Goal: Task Accomplishment & Management: Use online tool/utility

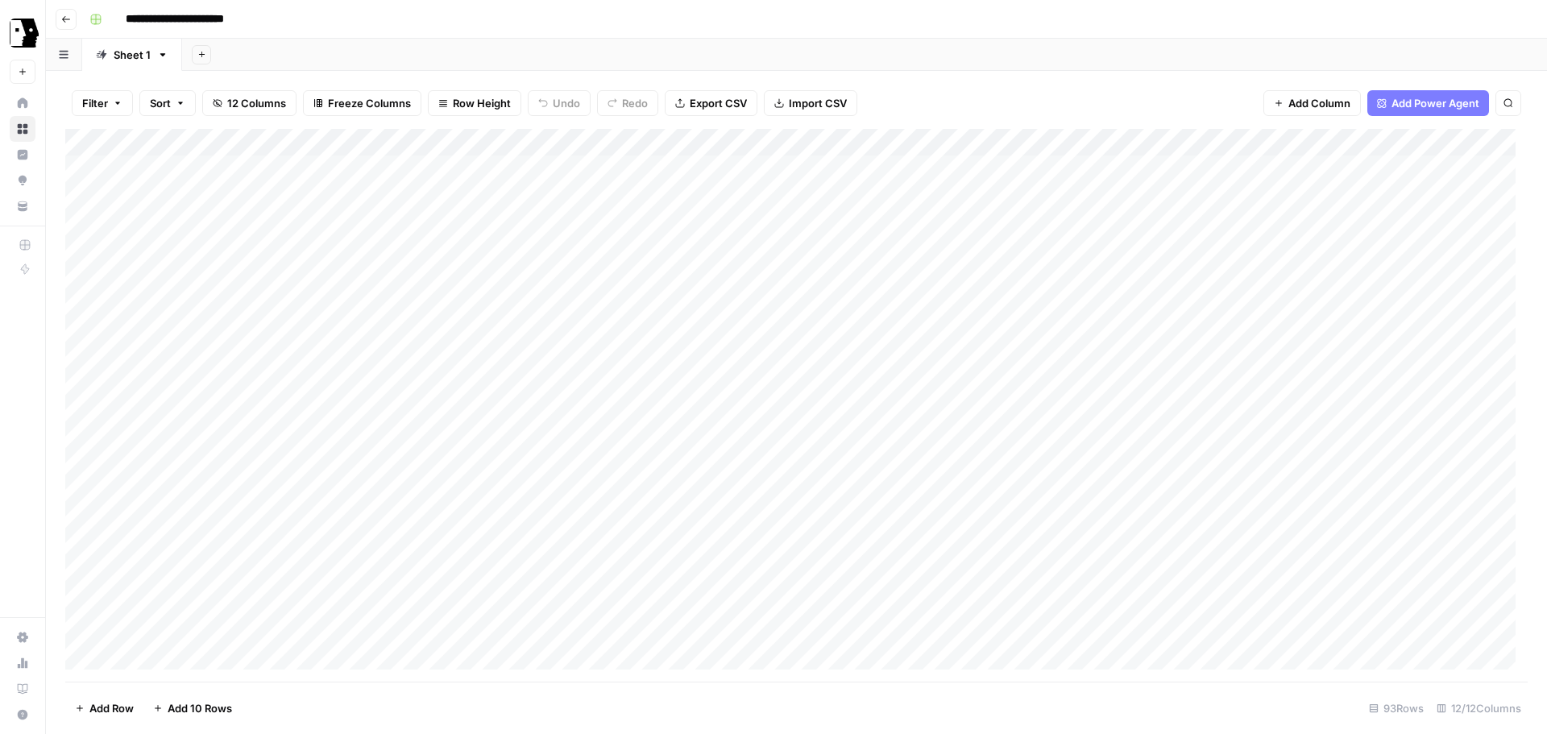
click at [757, 278] on div "Add Column" at bounding box center [796, 405] width 1463 height 553
click at [756, 306] on div "Add Column" at bounding box center [796, 405] width 1463 height 553
click at [458, 305] on div "Add Column" at bounding box center [796, 405] width 1463 height 553
drag, startPoint x: 589, startPoint y: 139, endPoint x: 732, endPoint y: 139, distance: 142.7
click at [732, 139] on div "Add Column" at bounding box center [796, 405] width 1463 height 553
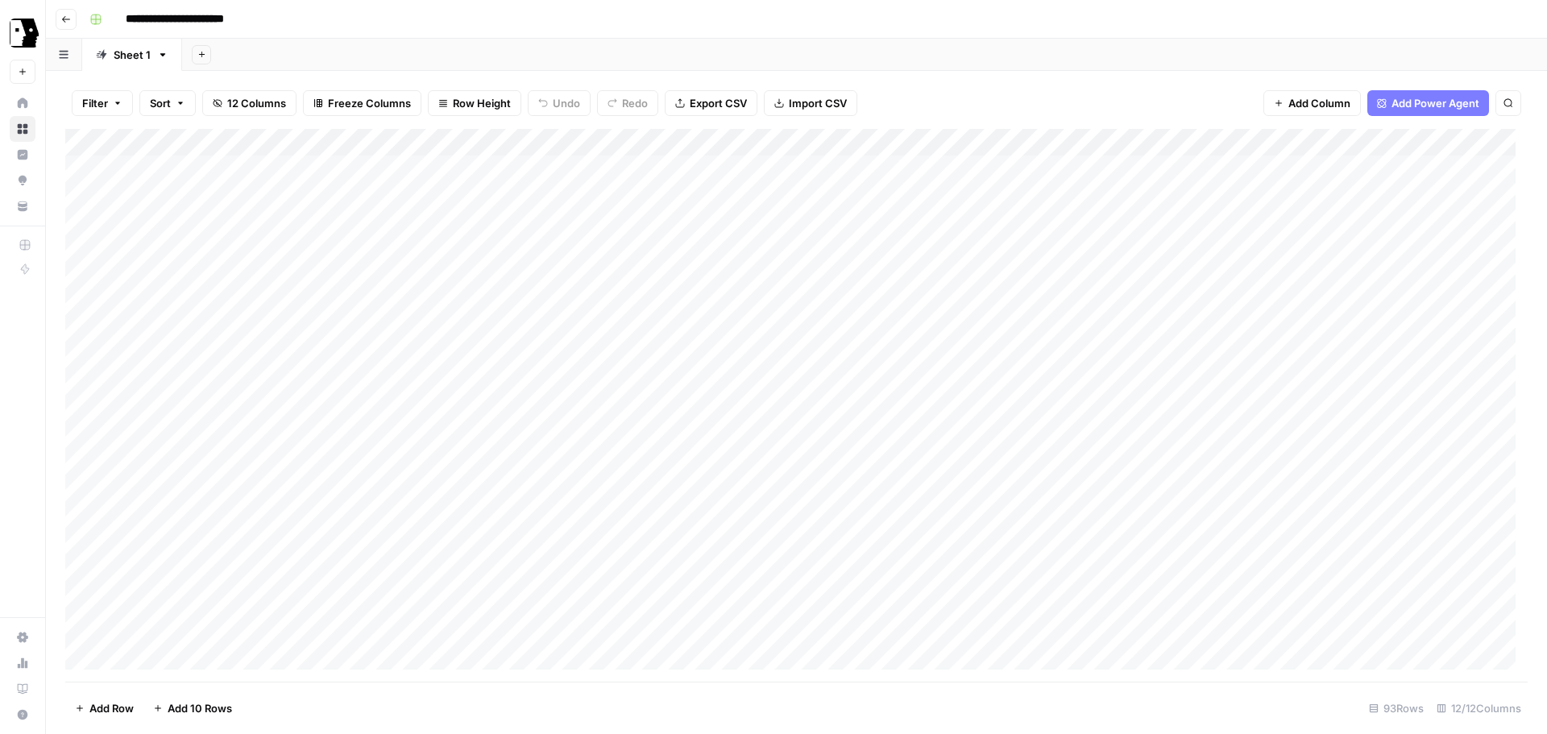
click at [447, 333] on div "Add Column" at bounding box center [796, 405] width 1463 height 553
click at [903, 333] on div "Add Column" at bounding box center [796, 405] width 1463 height 553
click at [953, 306] on div "Add Column" at bounding box center [796, 405] width 1463 height 553
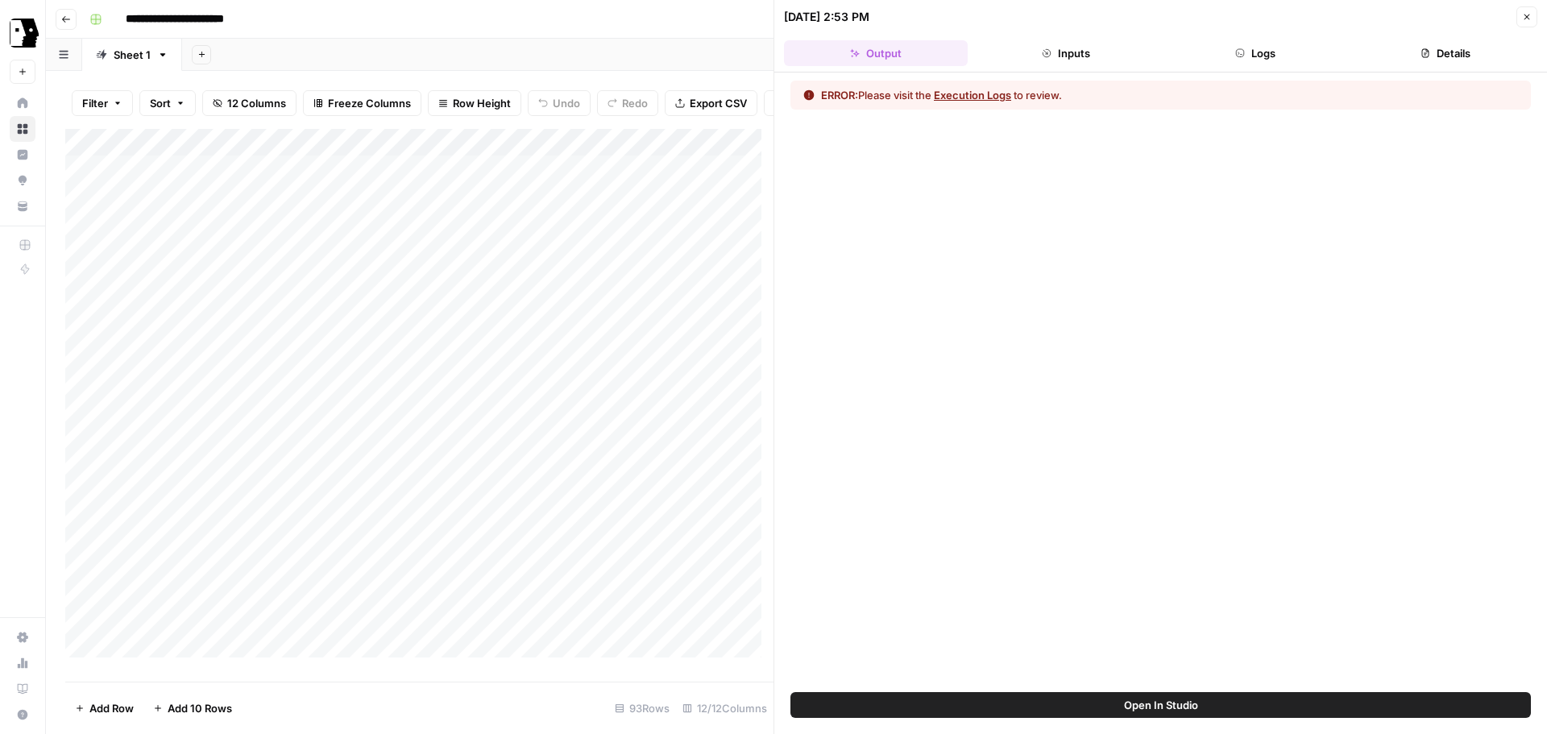
click at [1289, 55] on button "Logs" at bounding box center [1257, 53] width 184 height 26
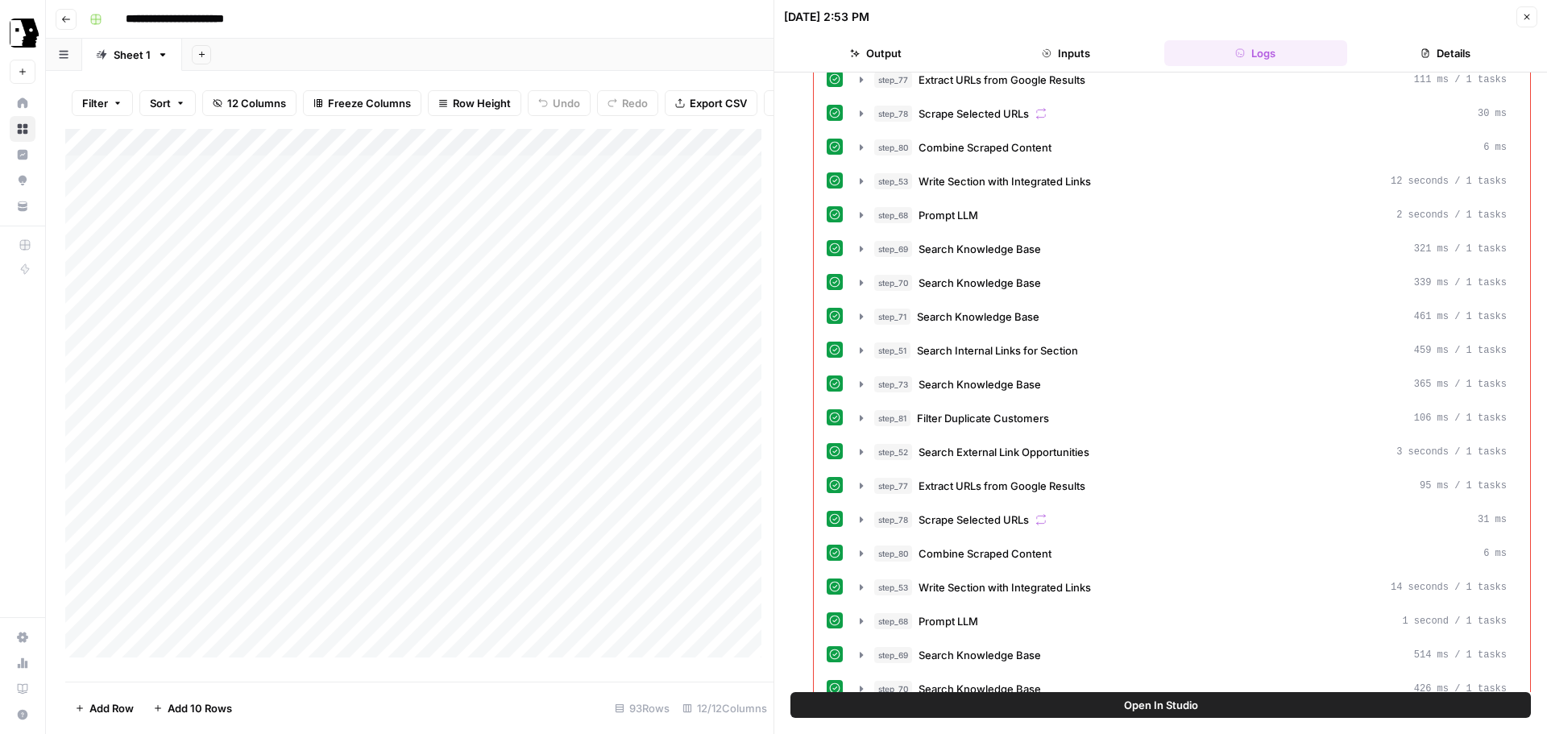
scroll to position [1428, 0]
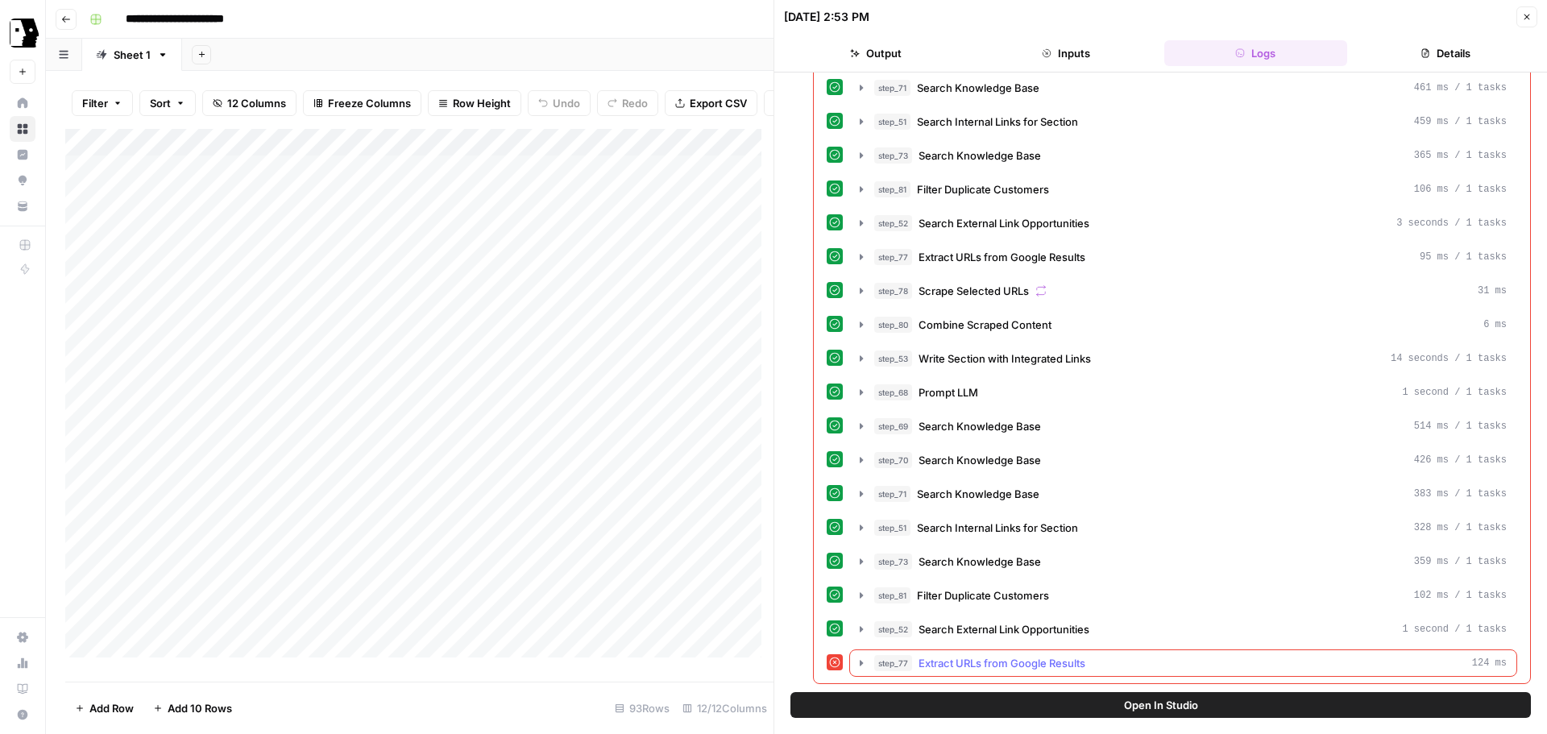
drag, startPoint x: 862, startPoint y: 651, endPoint x: 860, endPoint y: 659, distance: 8.4
click at [861, 655] on button "step_77 Extract URLs from Google Results 124 ms" at bounding box center [1183, 663] width 667 height 26
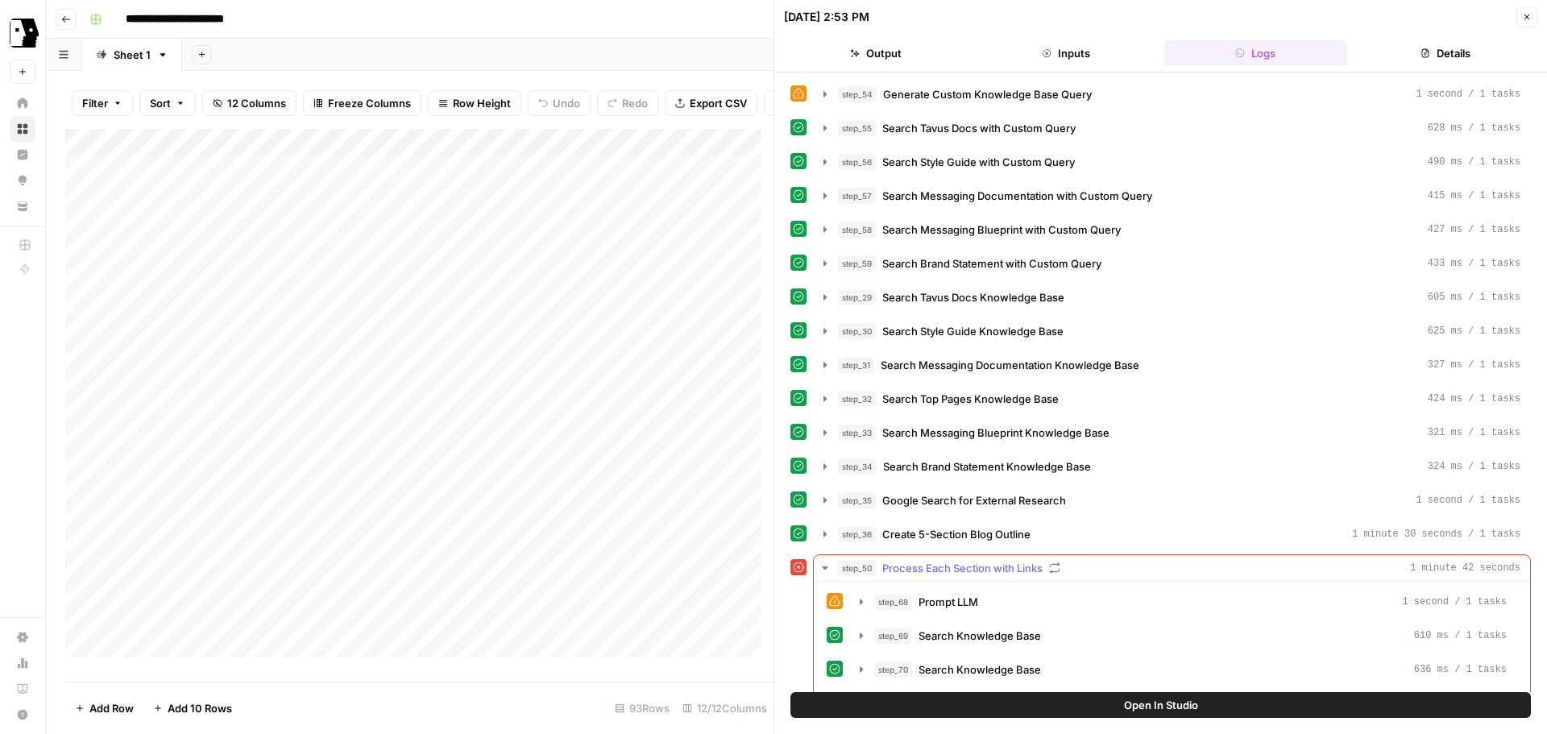
scroll to position [81, 0]
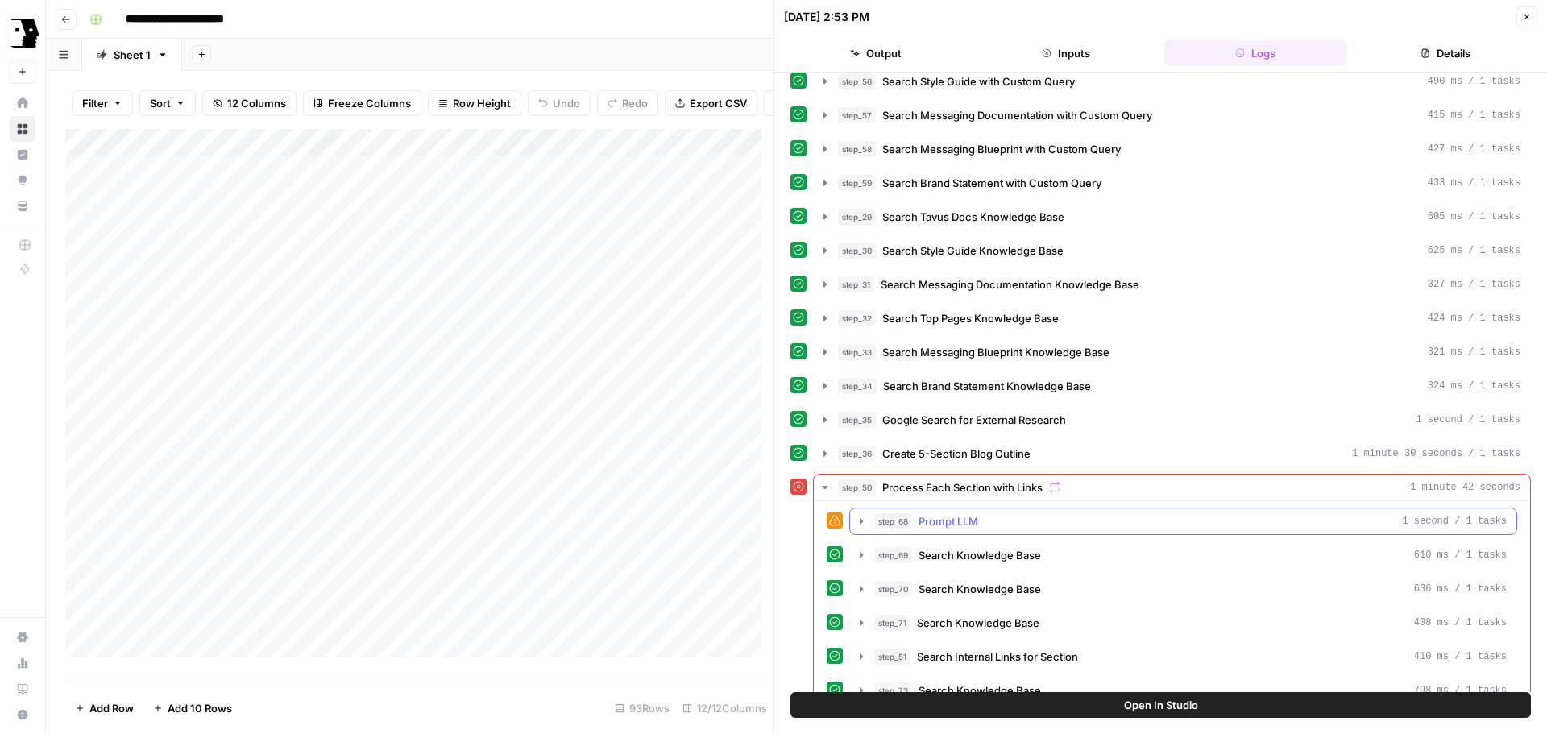
click at [862, 522] on icon "button" at bounding box center [861, 521] width 3 height 6
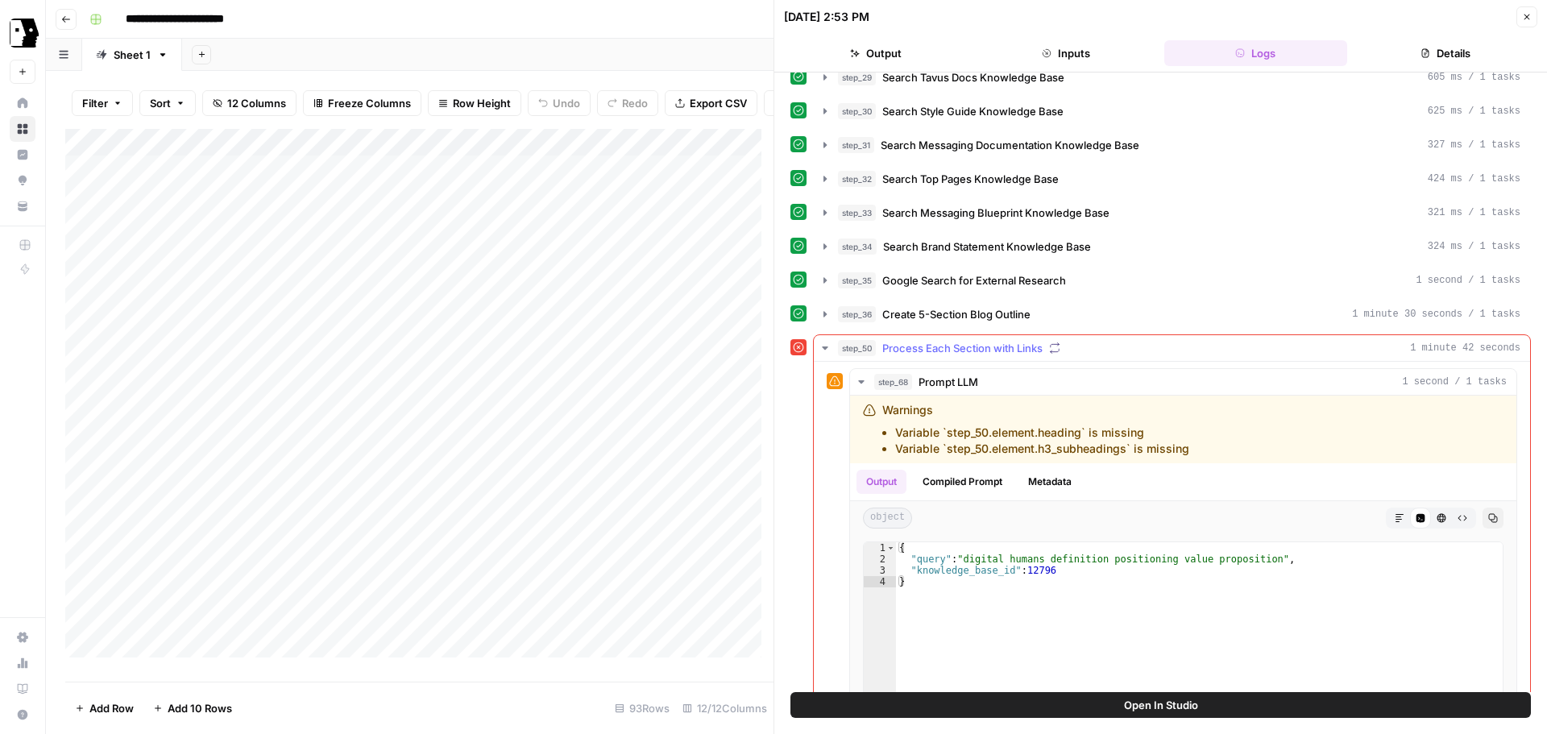
scroll to position [242, 0]
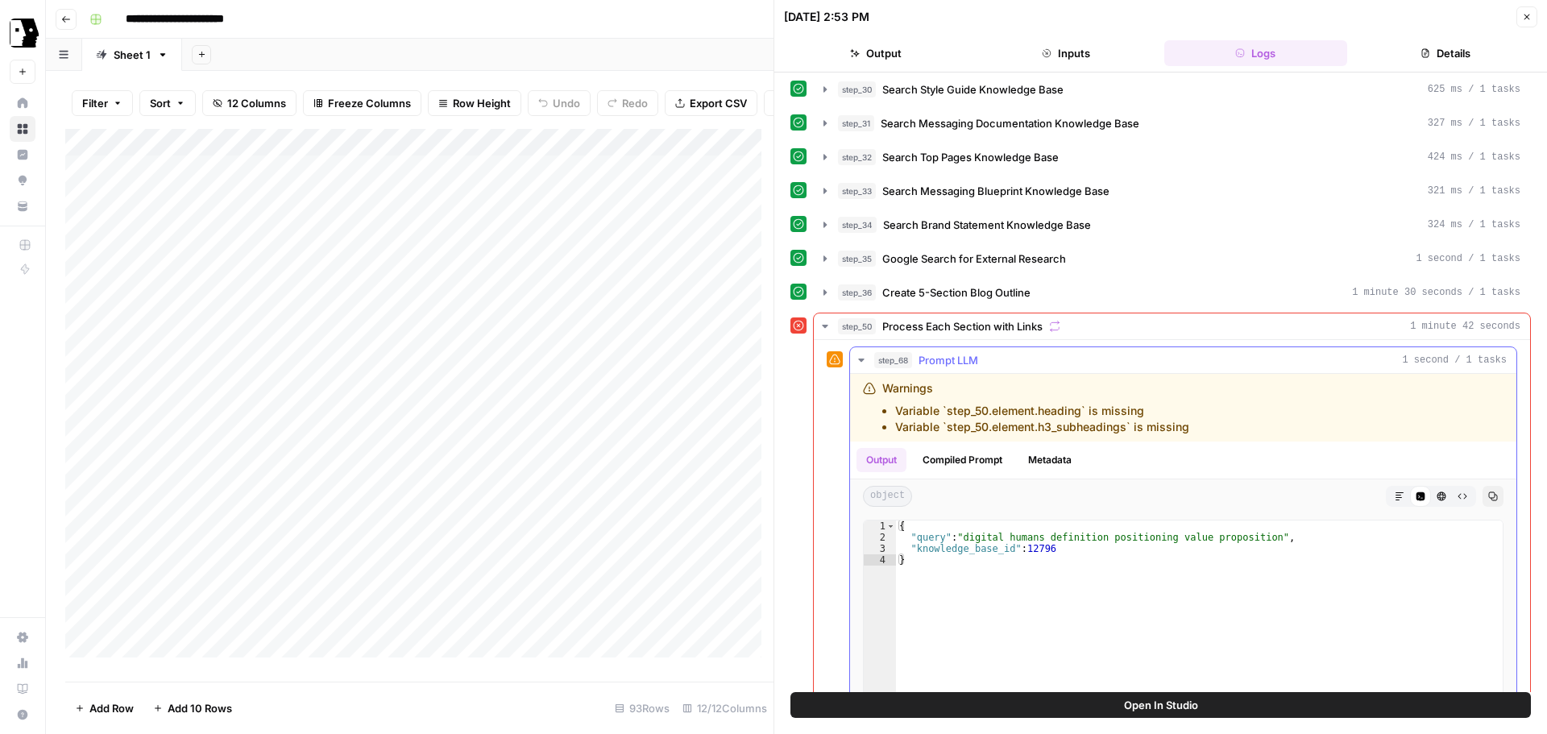
click at [864, 359] on icon "button" at bounding box center [861, 360] width 13 height 13
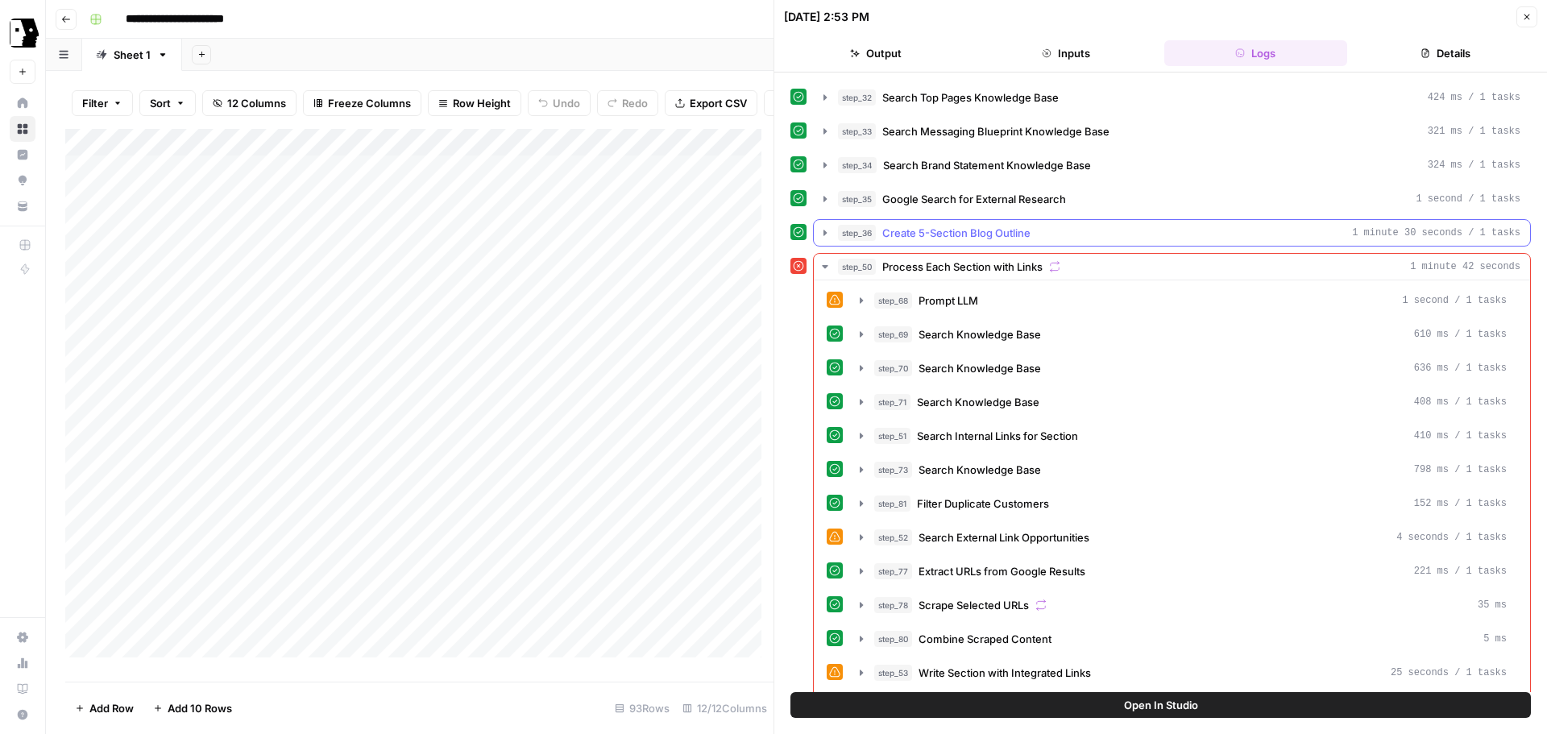
scroll to position [403, 0]
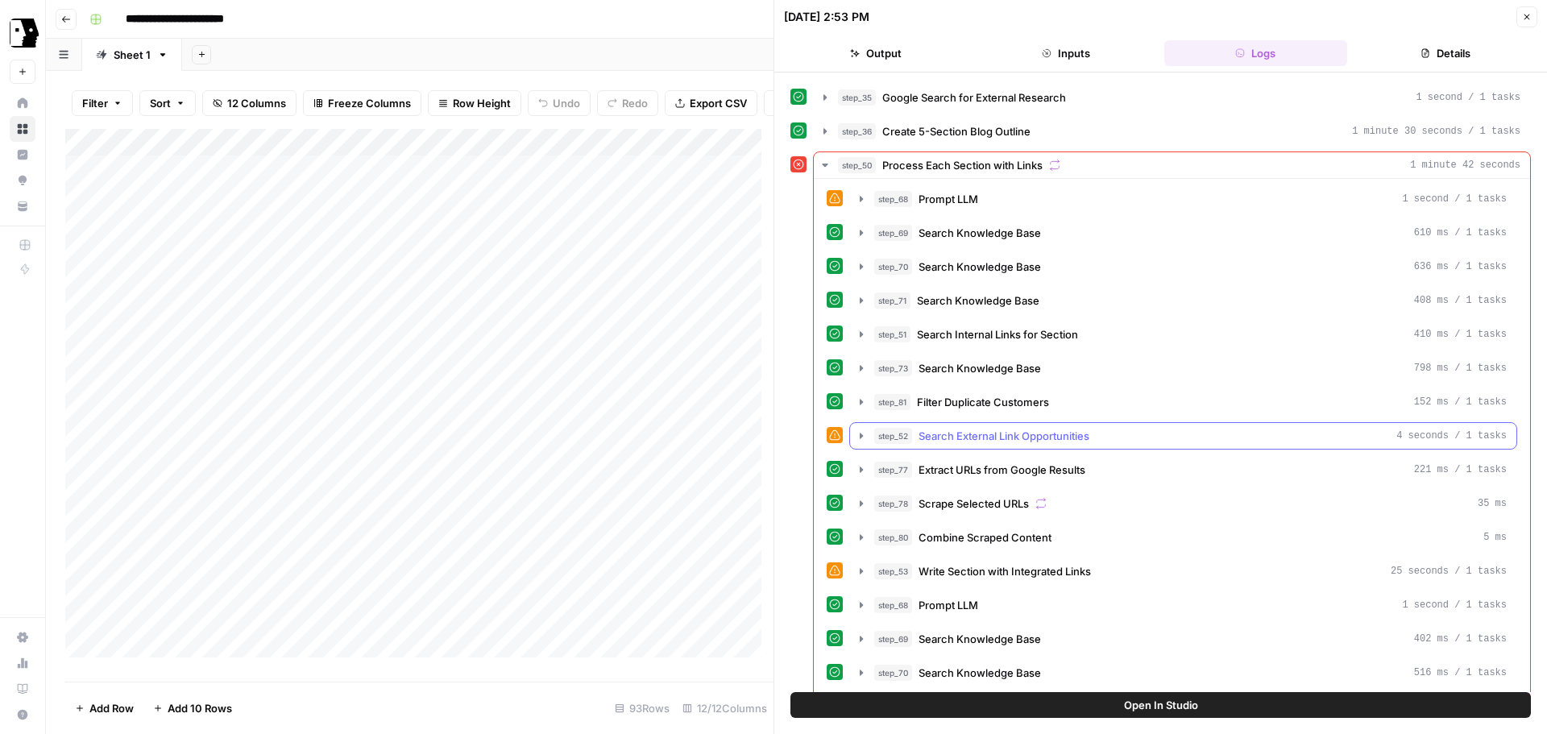
click at [860, 435] on icon "button" at bounding box center [861, 436] width 3 height 6
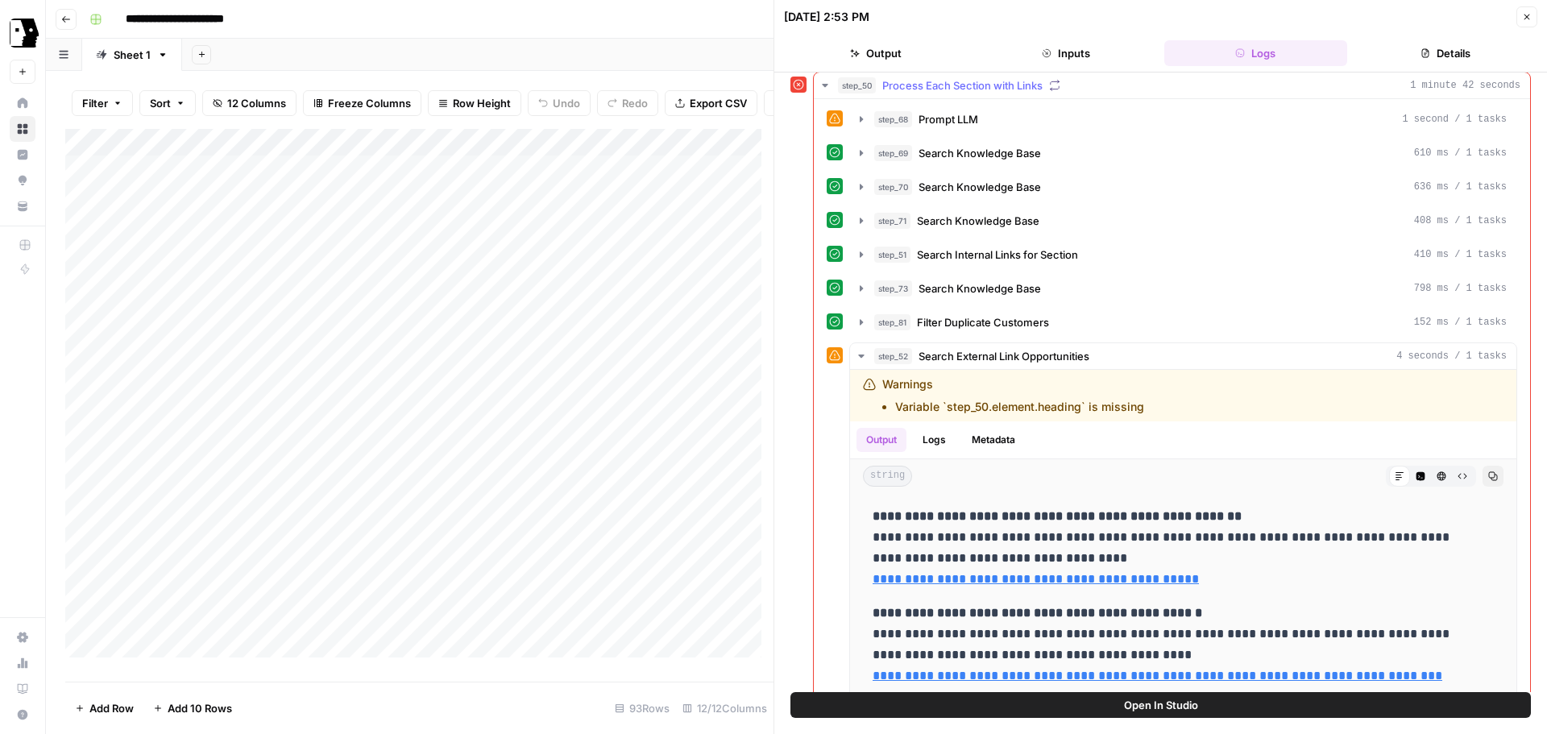
scroll to position [484, 0]
click at [860, 356] on icon "button" at bounding box center [861, 355] width 13 height 13
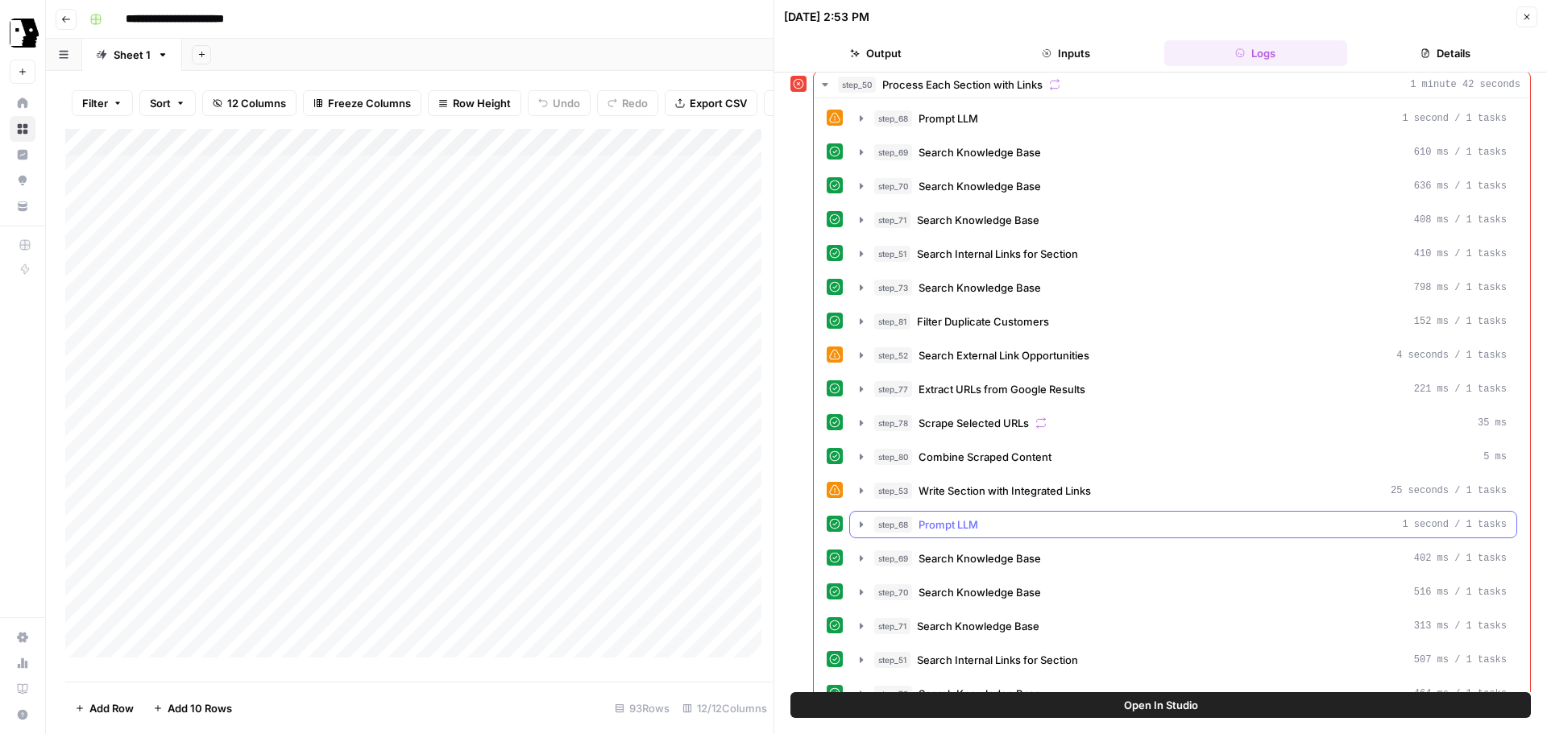
click at [860, 521] on icon "button" at bounding box center [861, 524] width 13 height 13
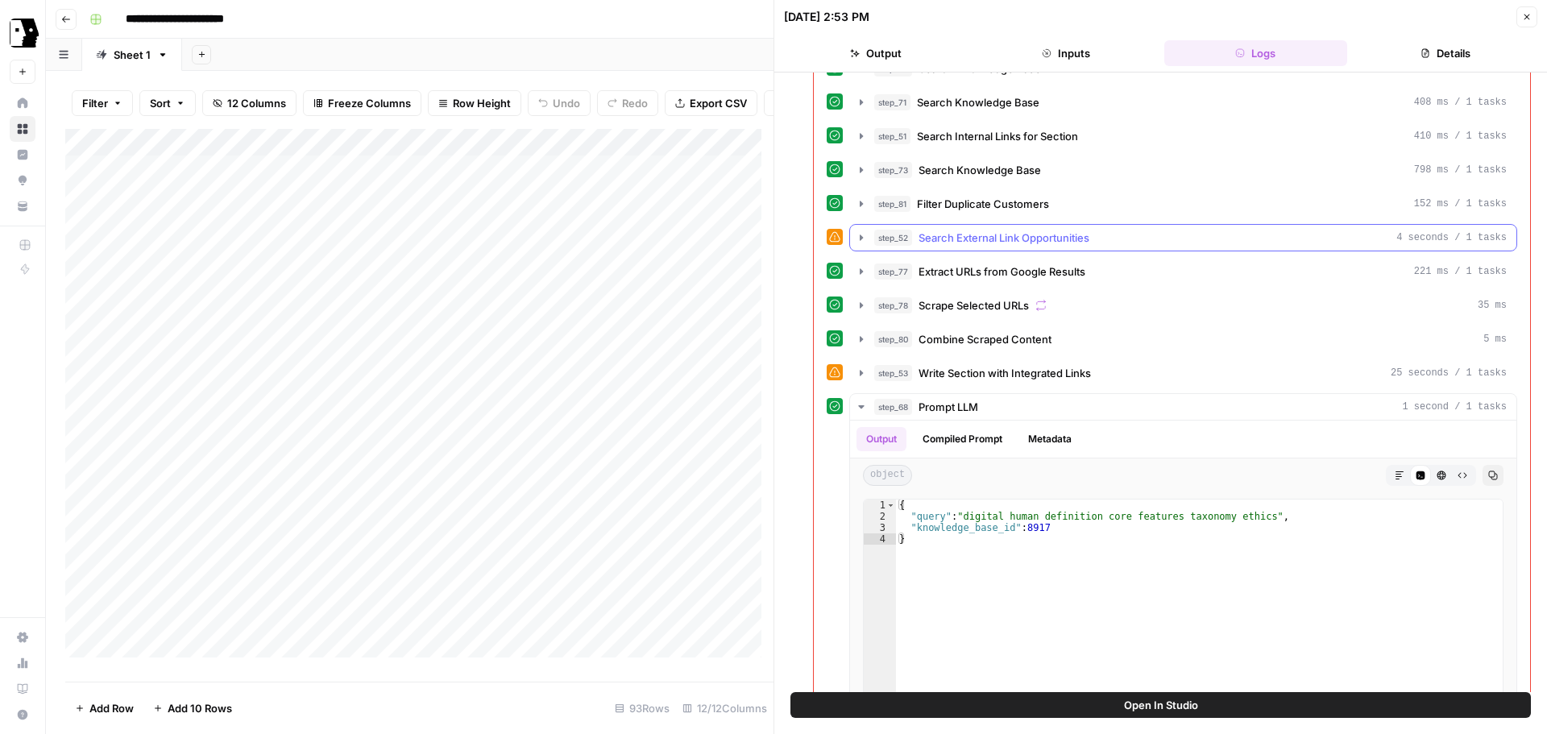
scroll to position [645, 0]
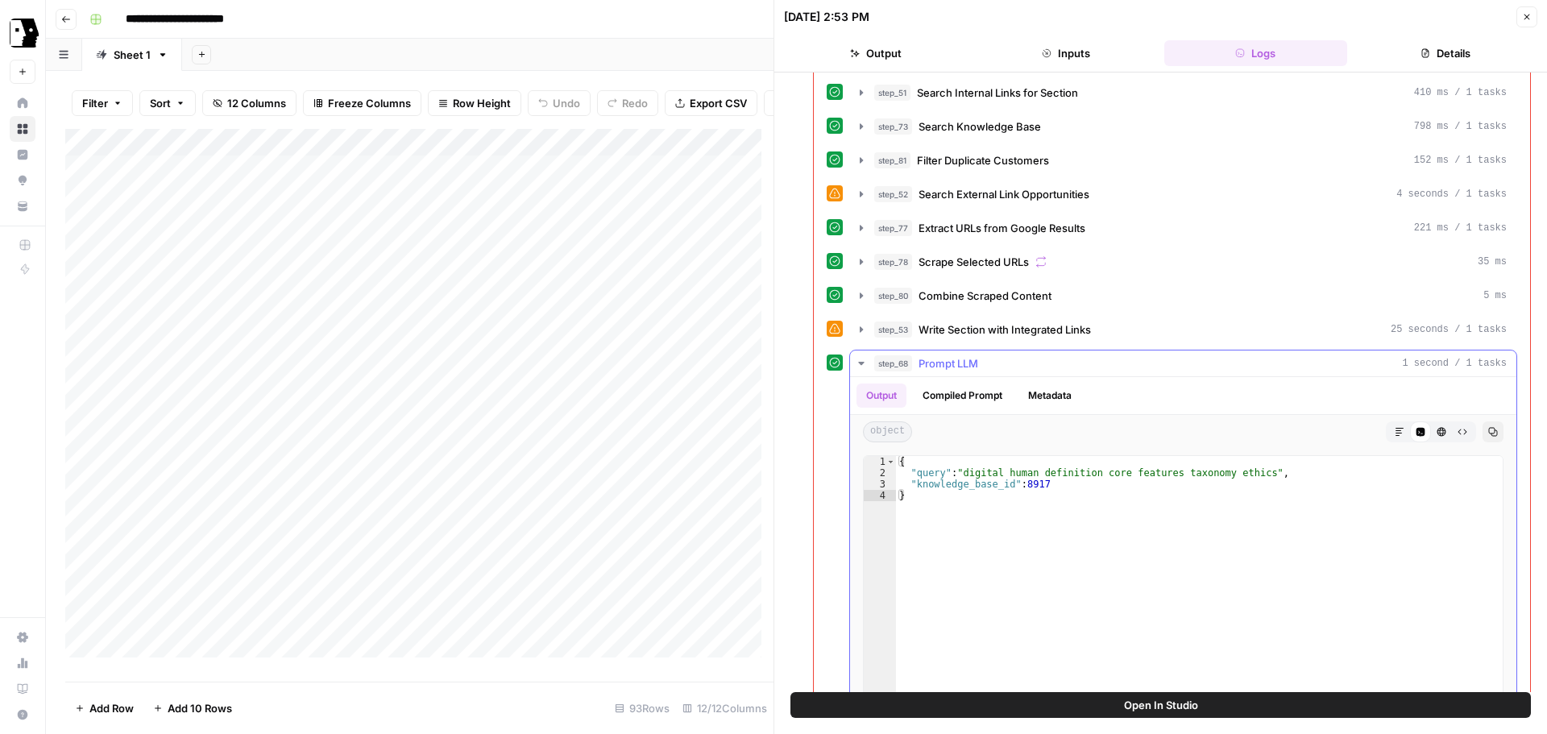
click at [866, 363] on icon "button" at bounding box center [861, 363] width 13 height 13
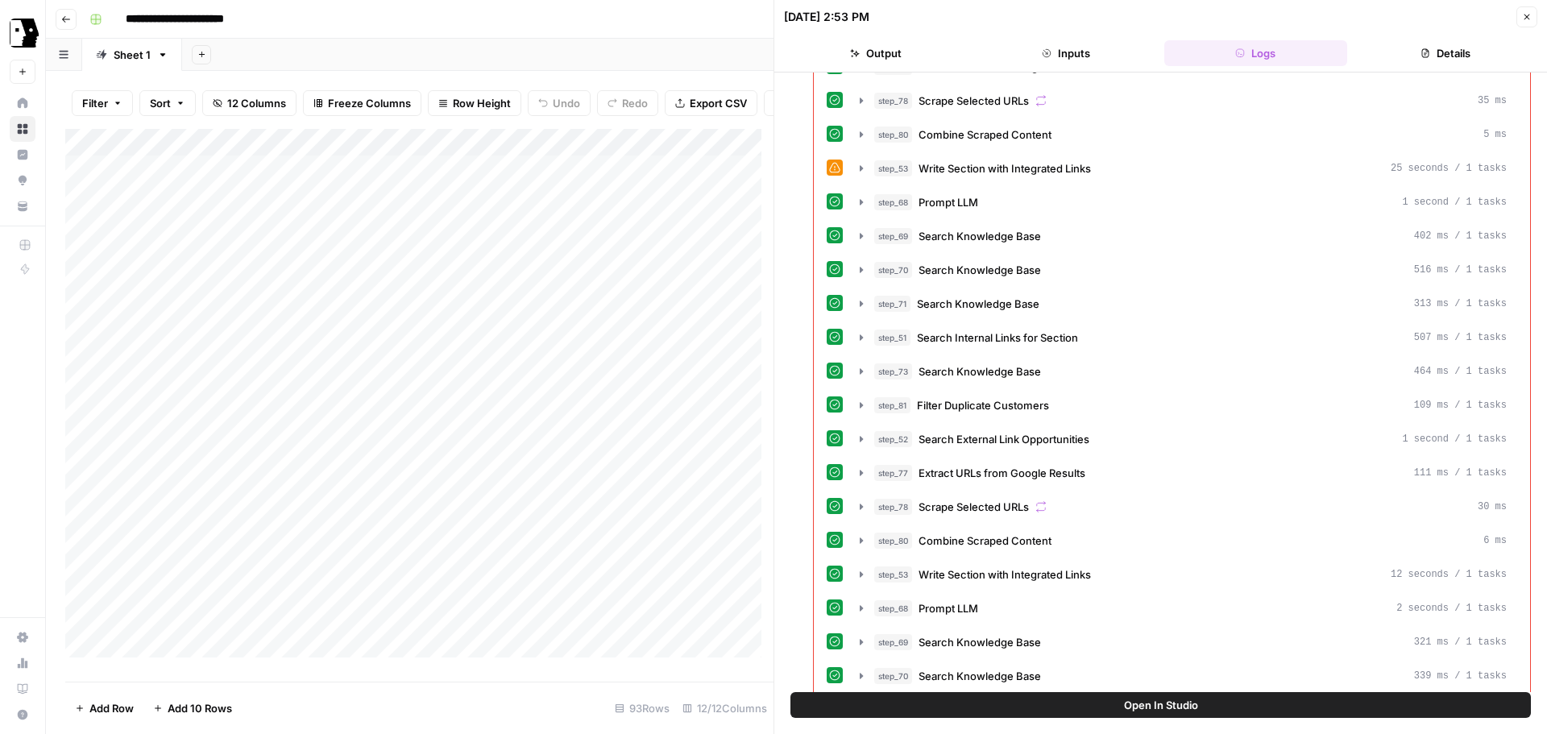
scroll to position [887, 0]
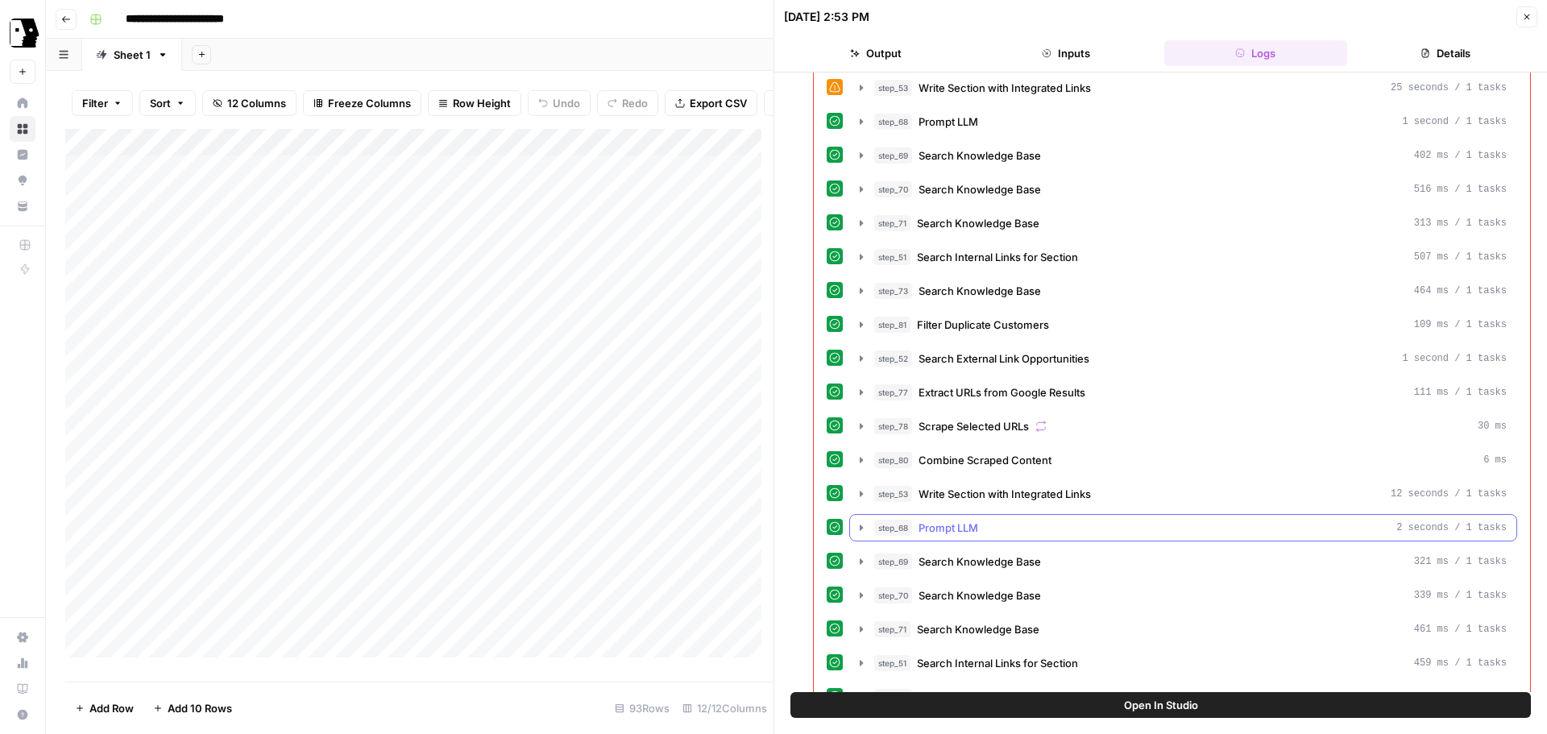
click at [864, 530] on icon "button" at bounding box center [861, 527] width 13 height 13
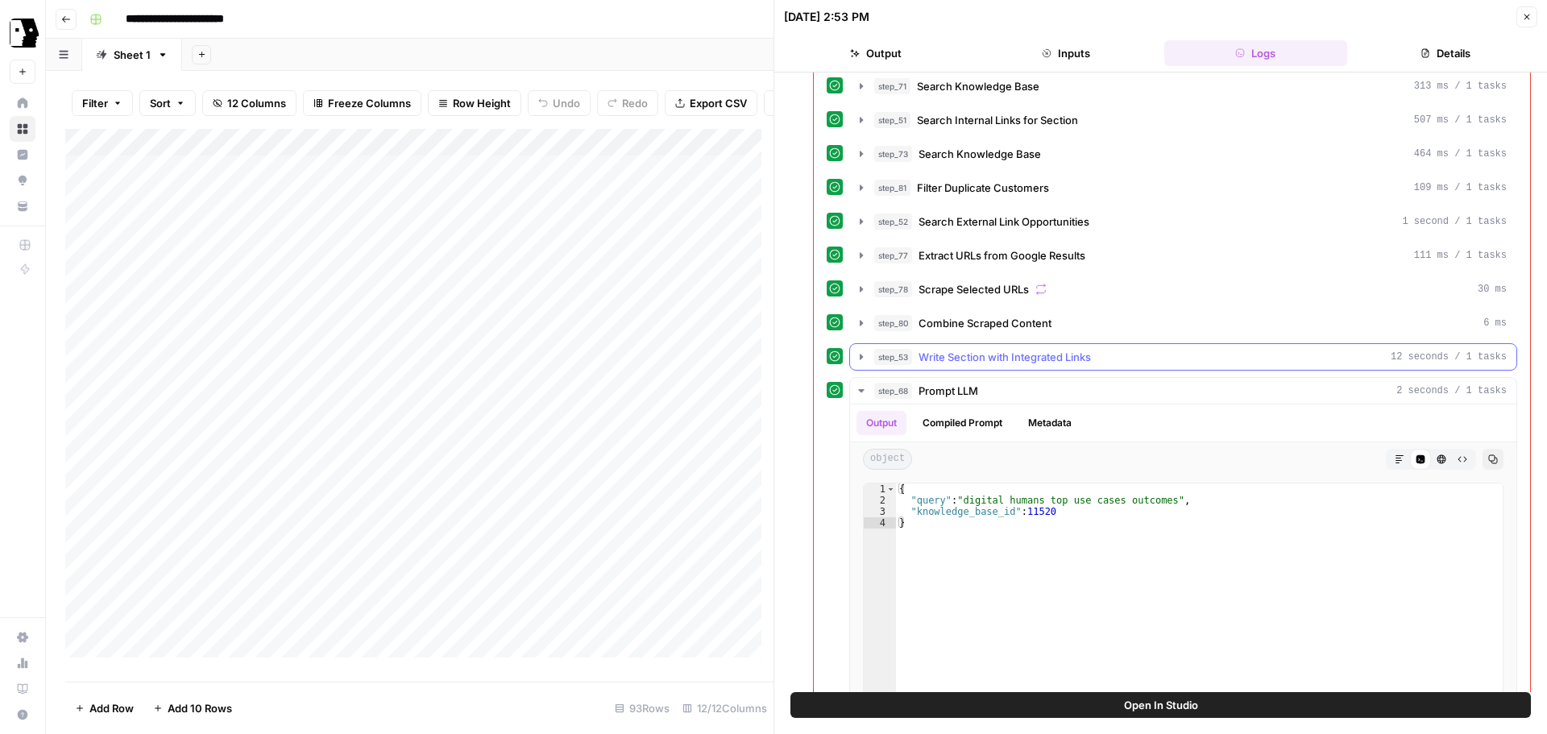
scroll to position [1048, 0]
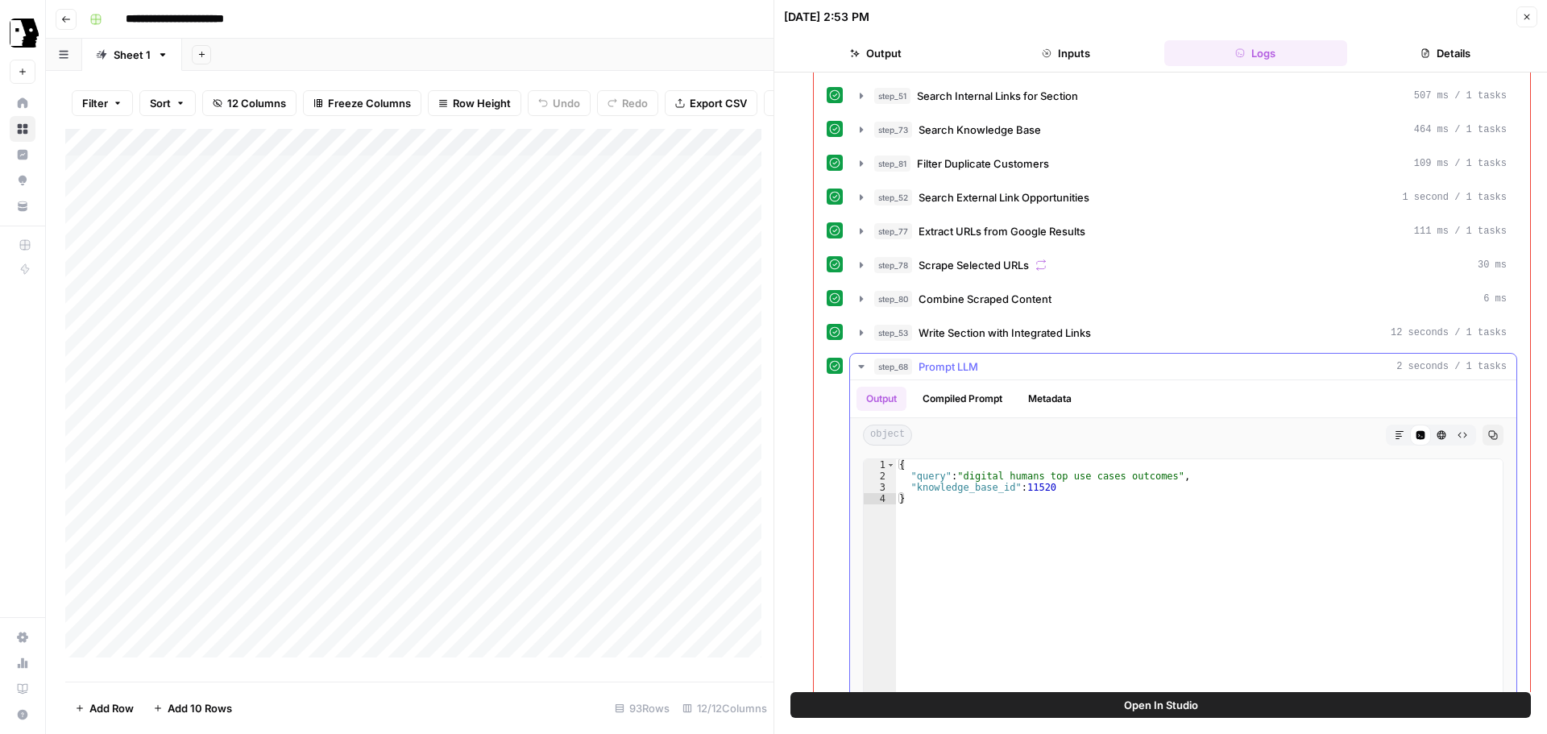
click at [862, 363] on icon "button" at bounding box center [861, 366] width 13 height 13
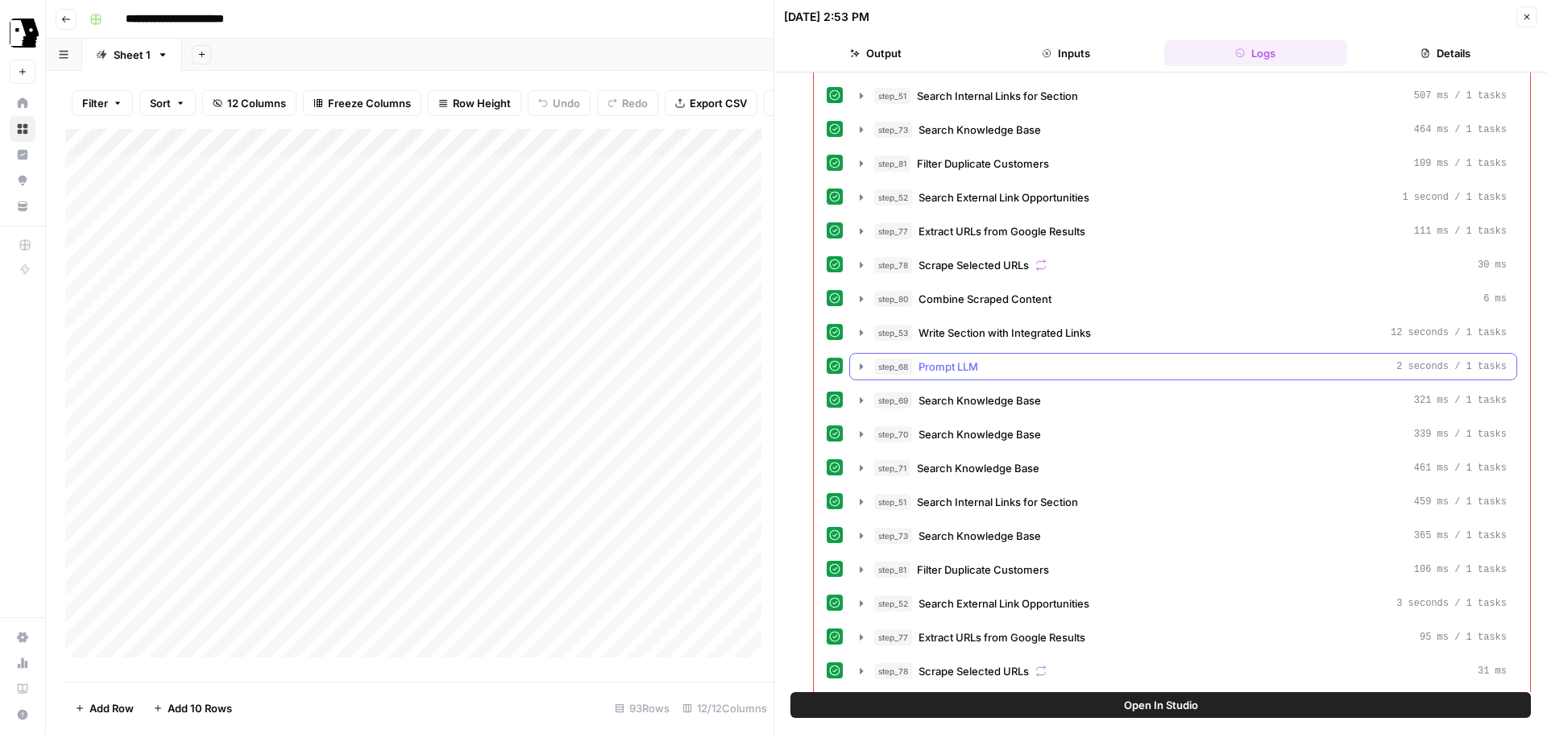
click at [863, 366] on icon "button" at bounding box center [861, 366] width 13 height 13
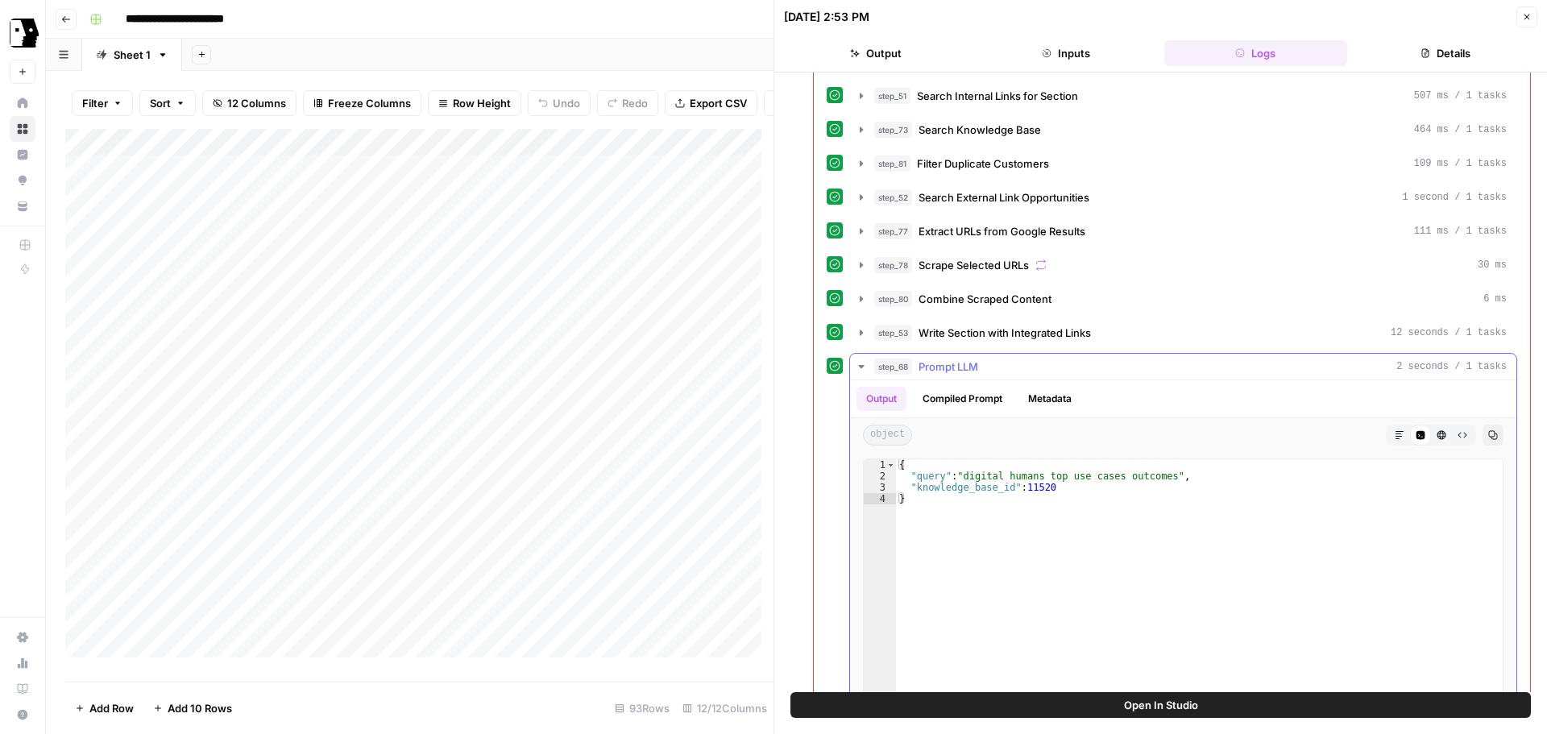
click at [863, 366] on icon "button" at bounding box center [861, 366] width 6 height 3
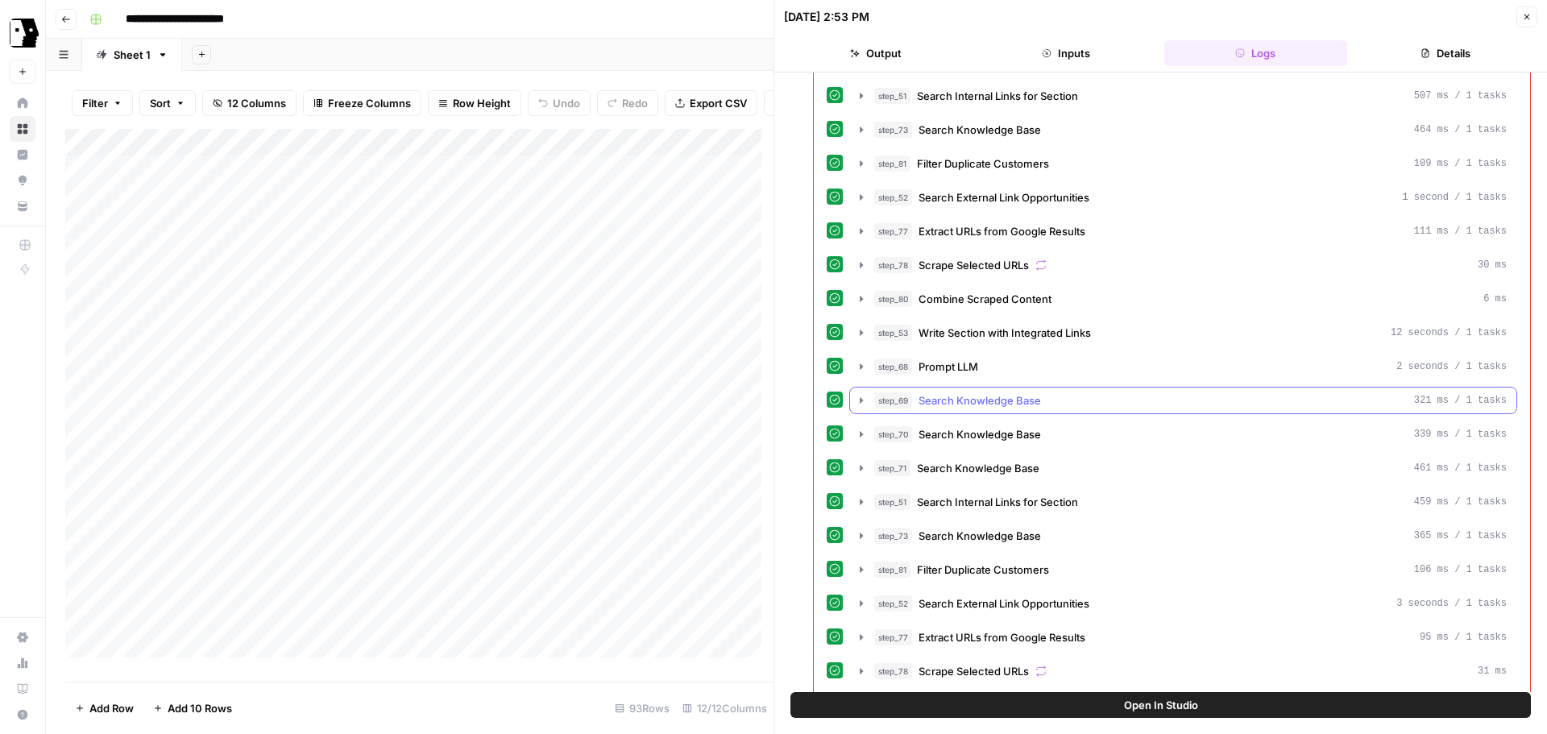
click at [861, 401] on icon "button" at bounding box center [861, 400] width 3 height 6
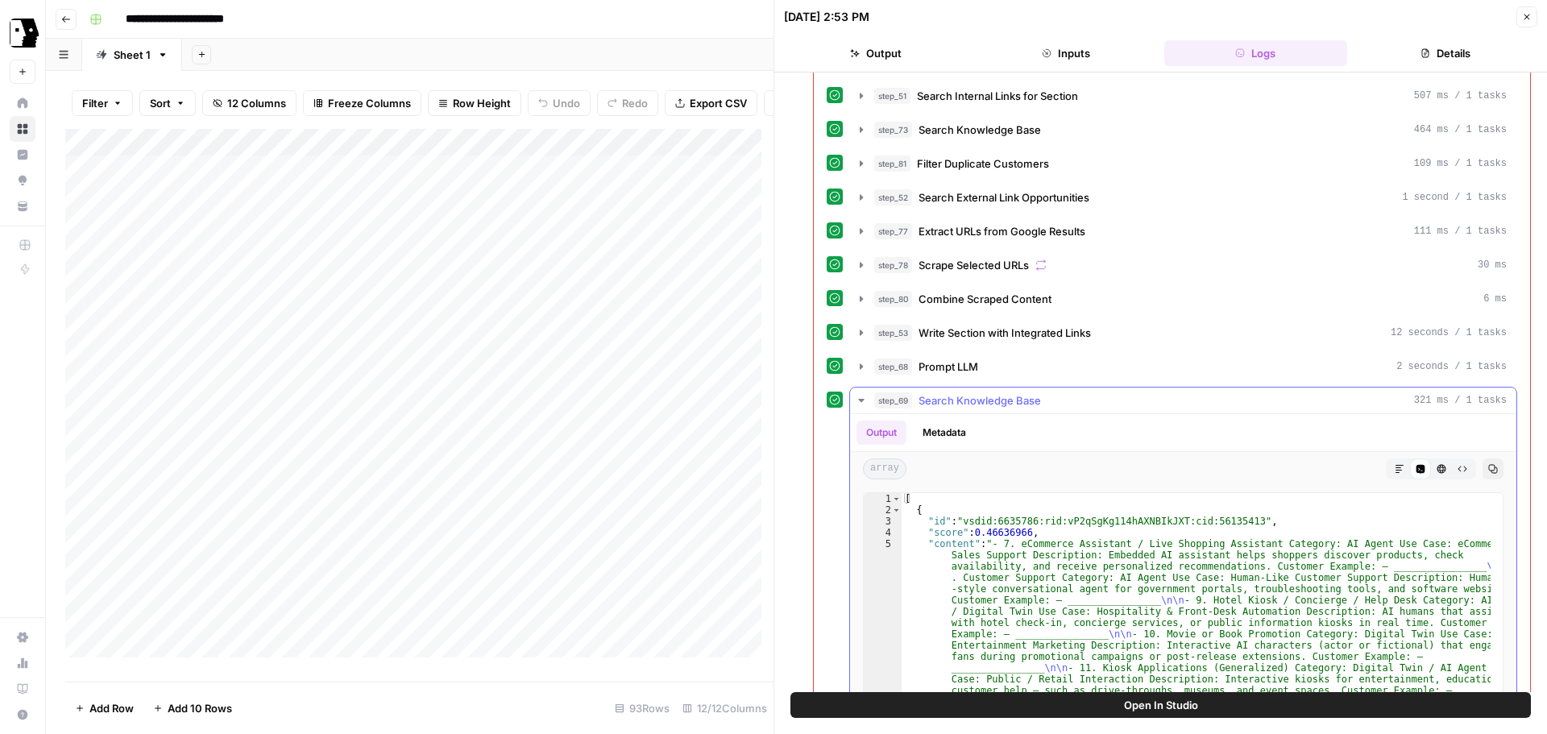
click at [861, 401] on icon "button" at bounding box center [861, 400] width 6 height 3
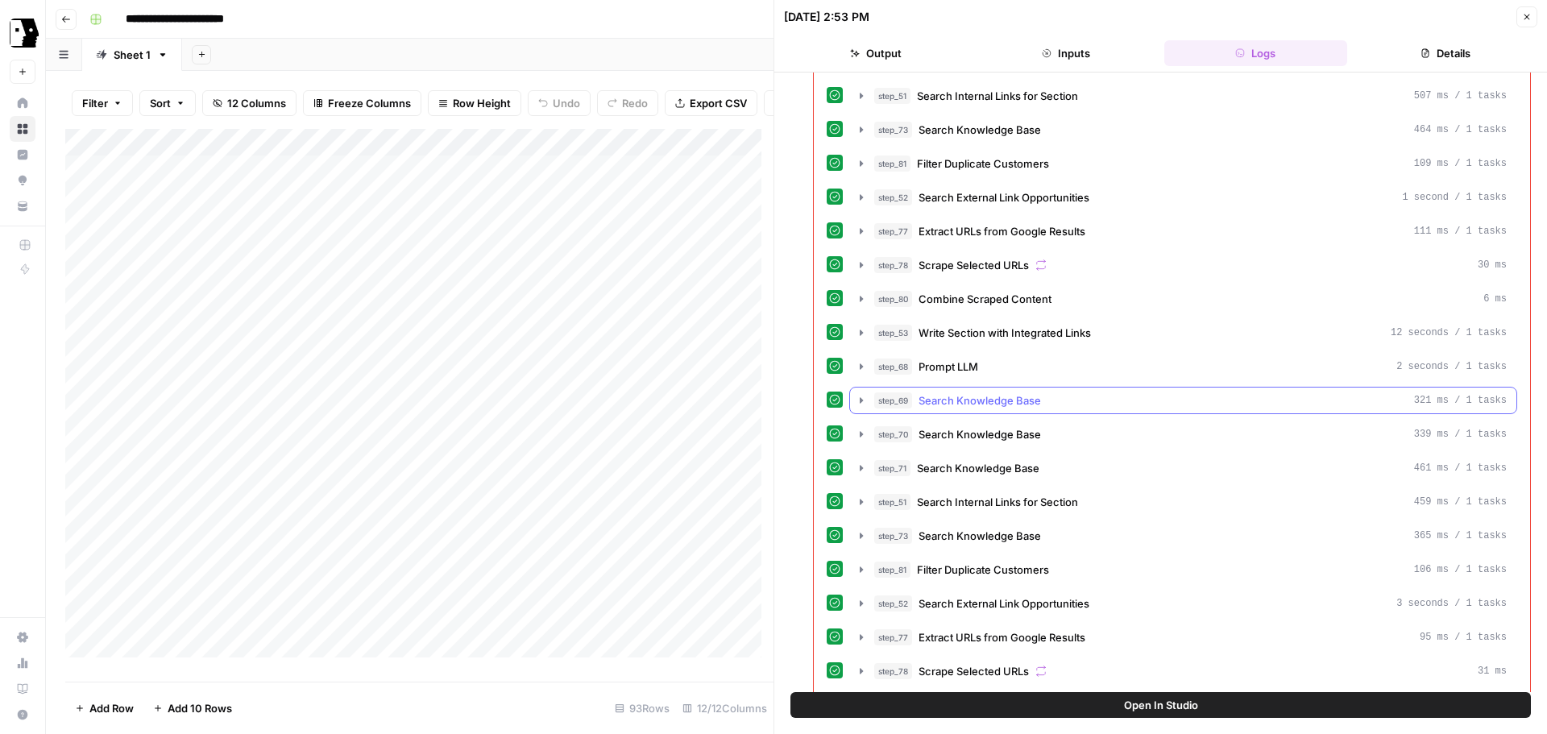
click at [859, 404] on icon "button" at bounding box center [861, 400] width 13 height 13
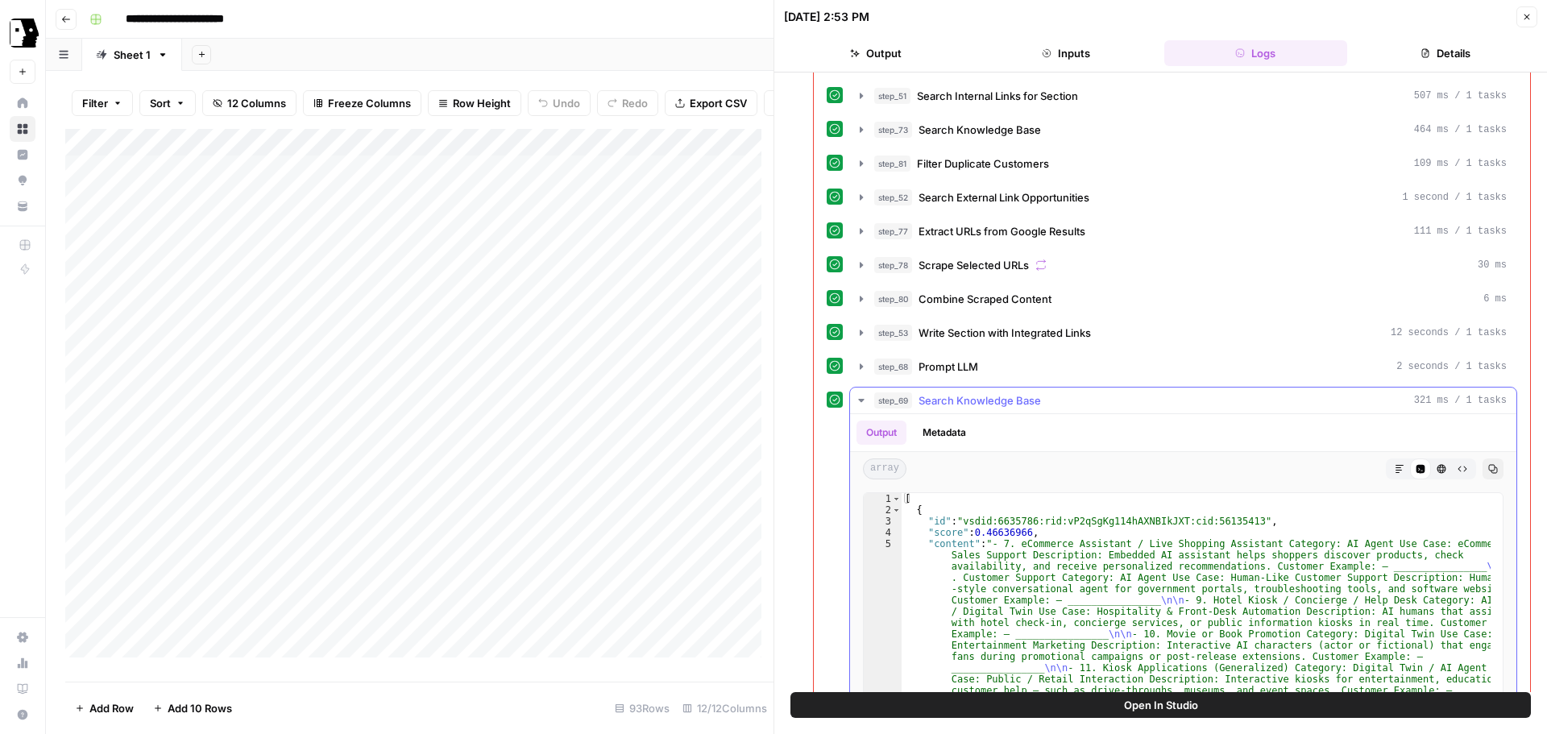
click at [859, 404] on icon "button" at bounding box center [861, 400] width 13 height 13
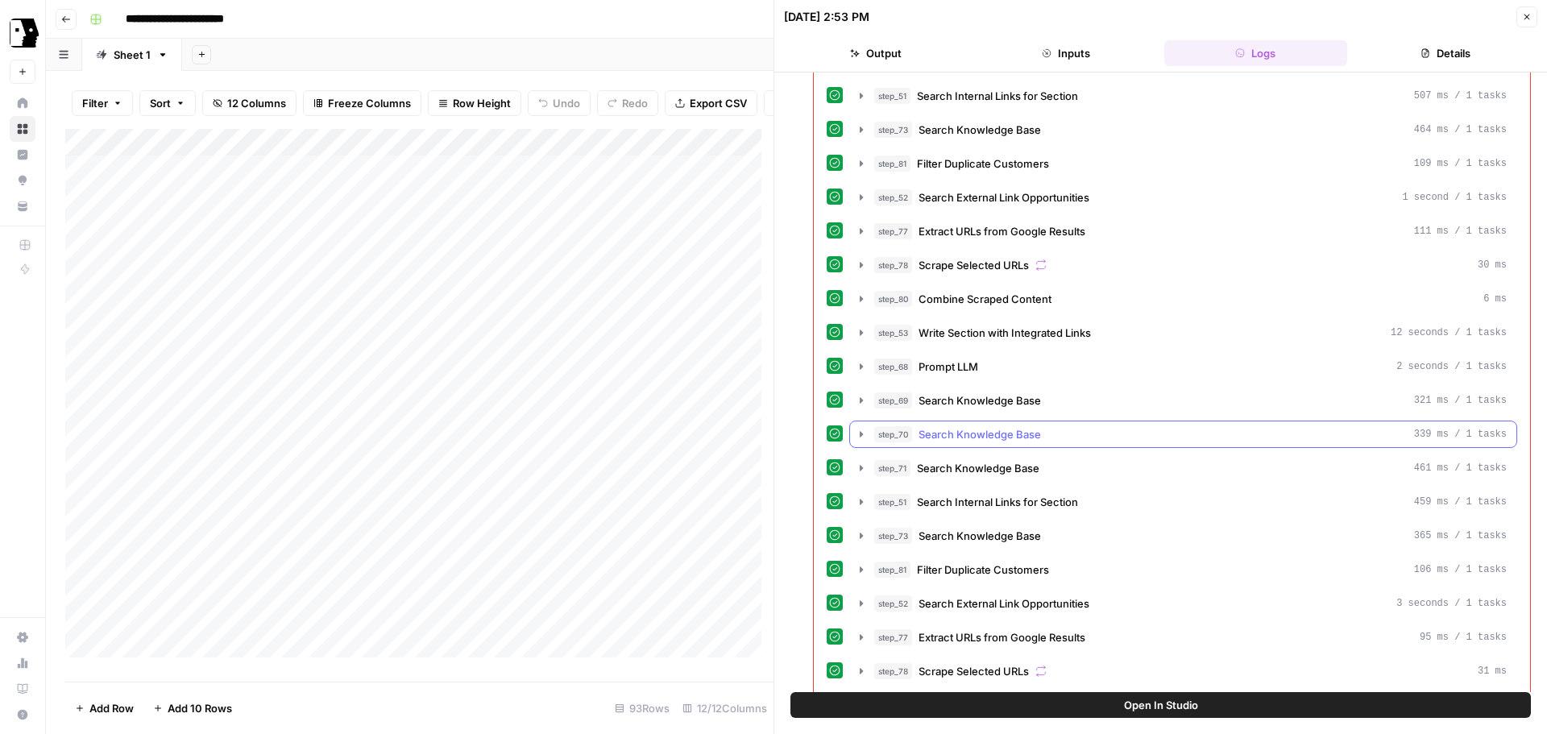
click at [862, 431] on icon "button" at bounding box center [861, 434] width 13 height 13
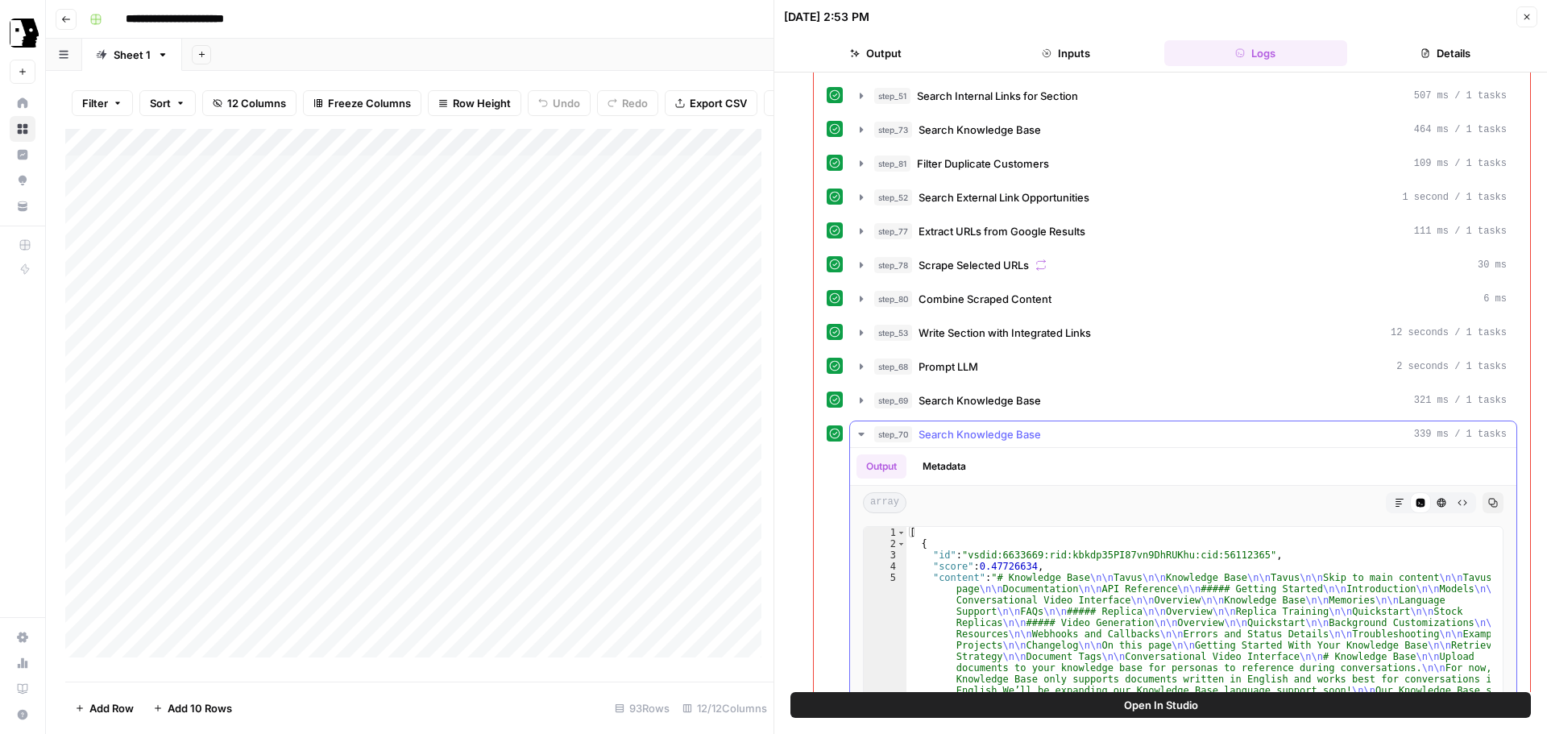
click at [862, 431] on icon "button" at bounding box center [861, 434] width 13 height 13
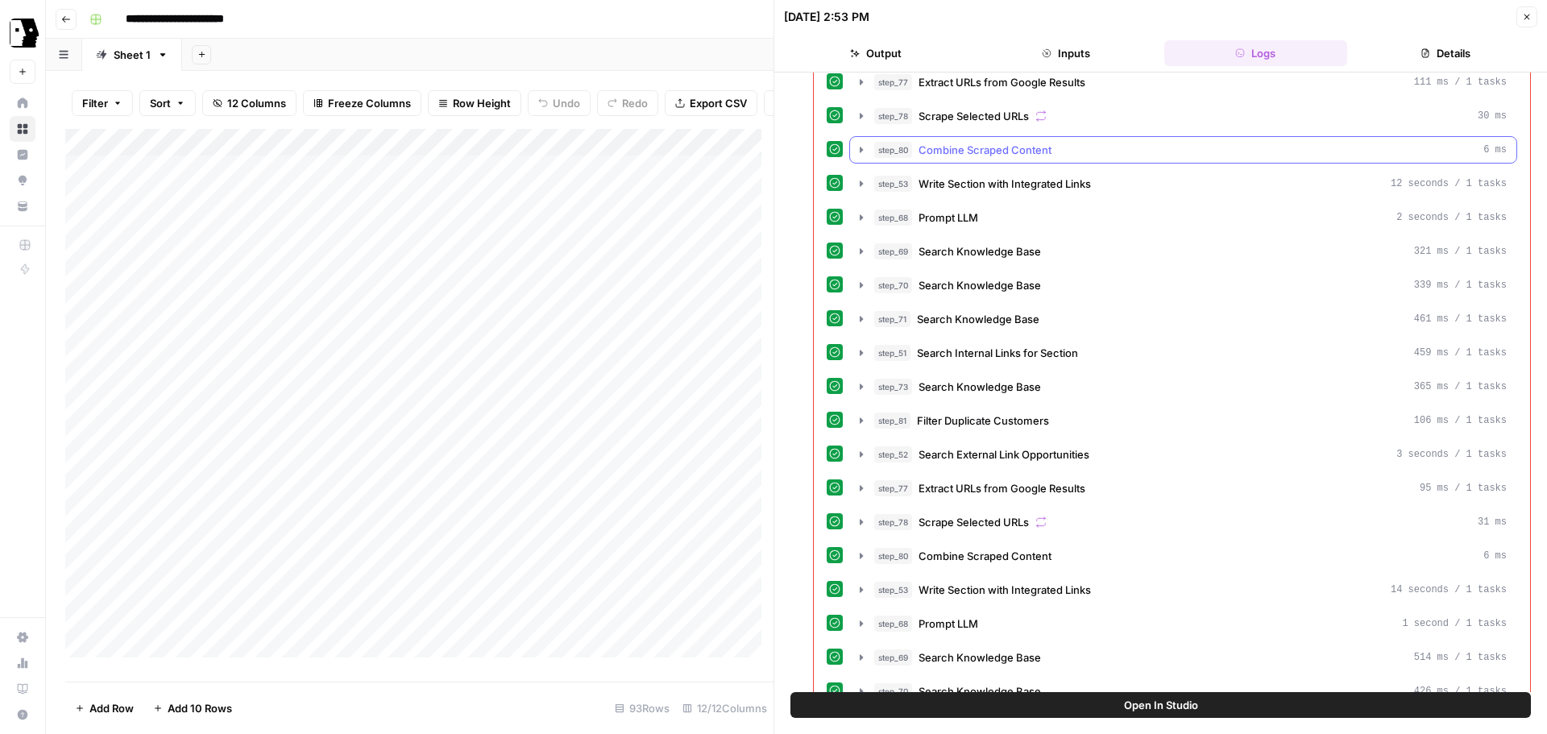
scroll to position [1209, 0]
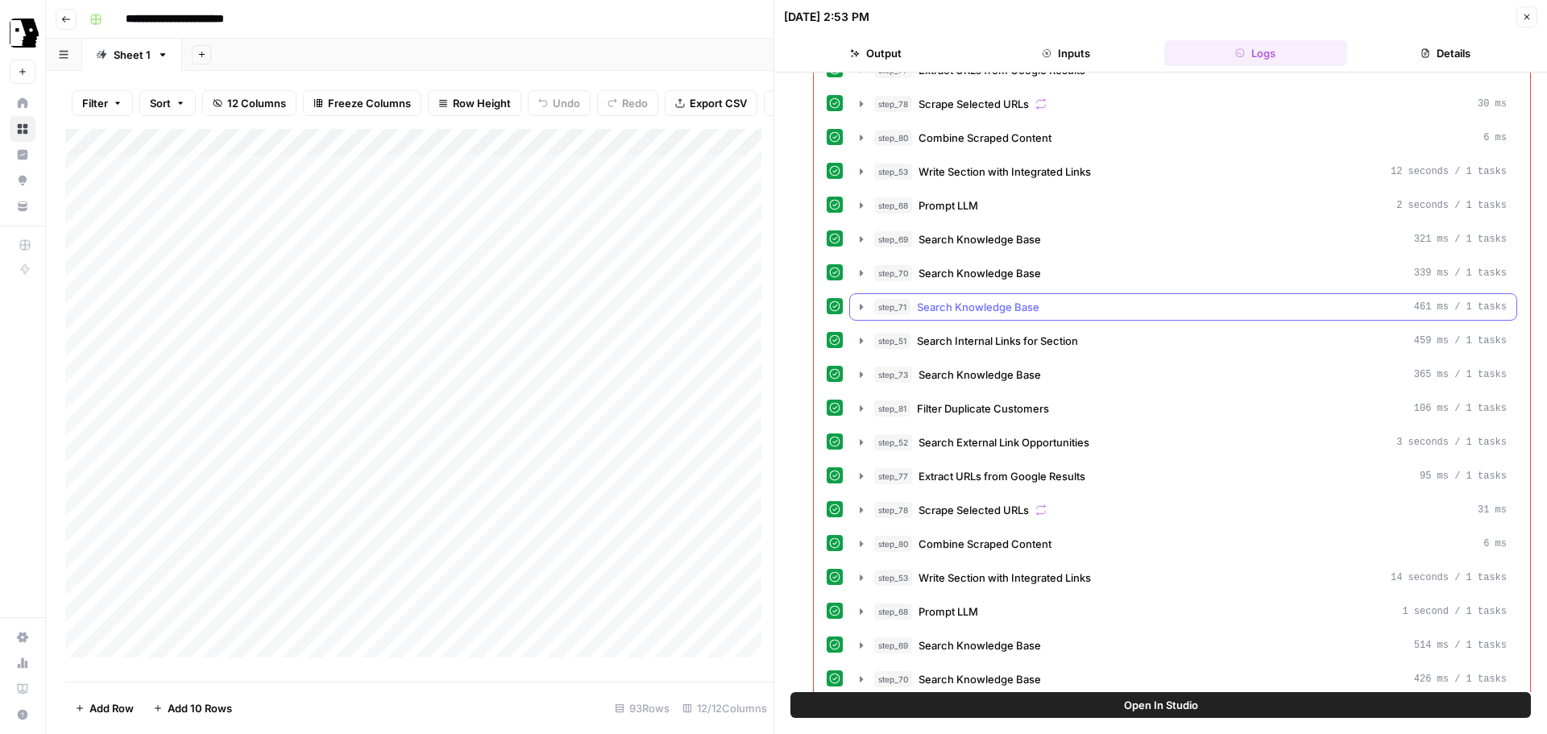
click at [858, 314] on button "step_71 Search Knowledge Base 461 ms / 1 tasks" at bounding box center [1183, 307] width 667 height 26
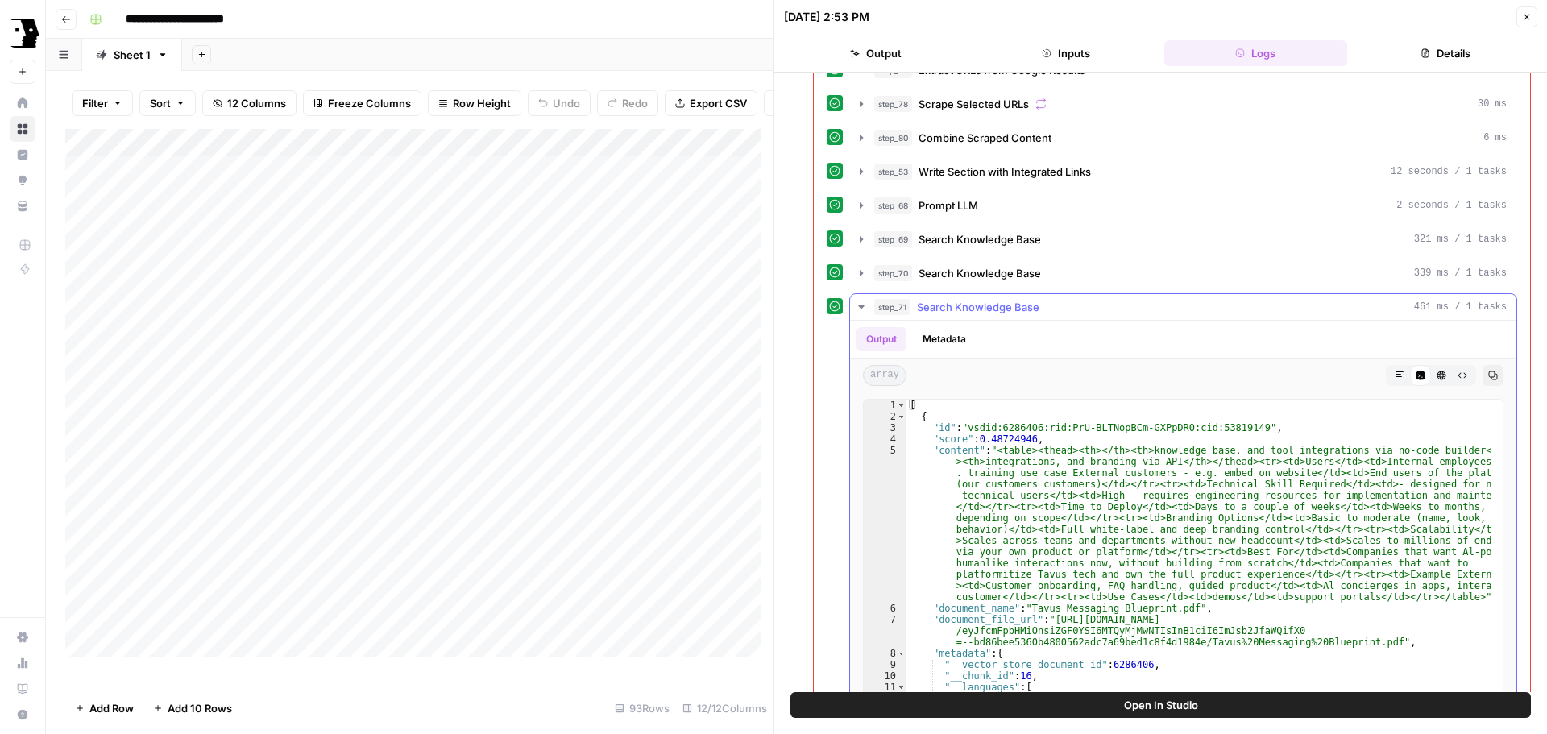
click at [862, 310] on icon "button" at bounding box center [861, 307] width 13 height 13
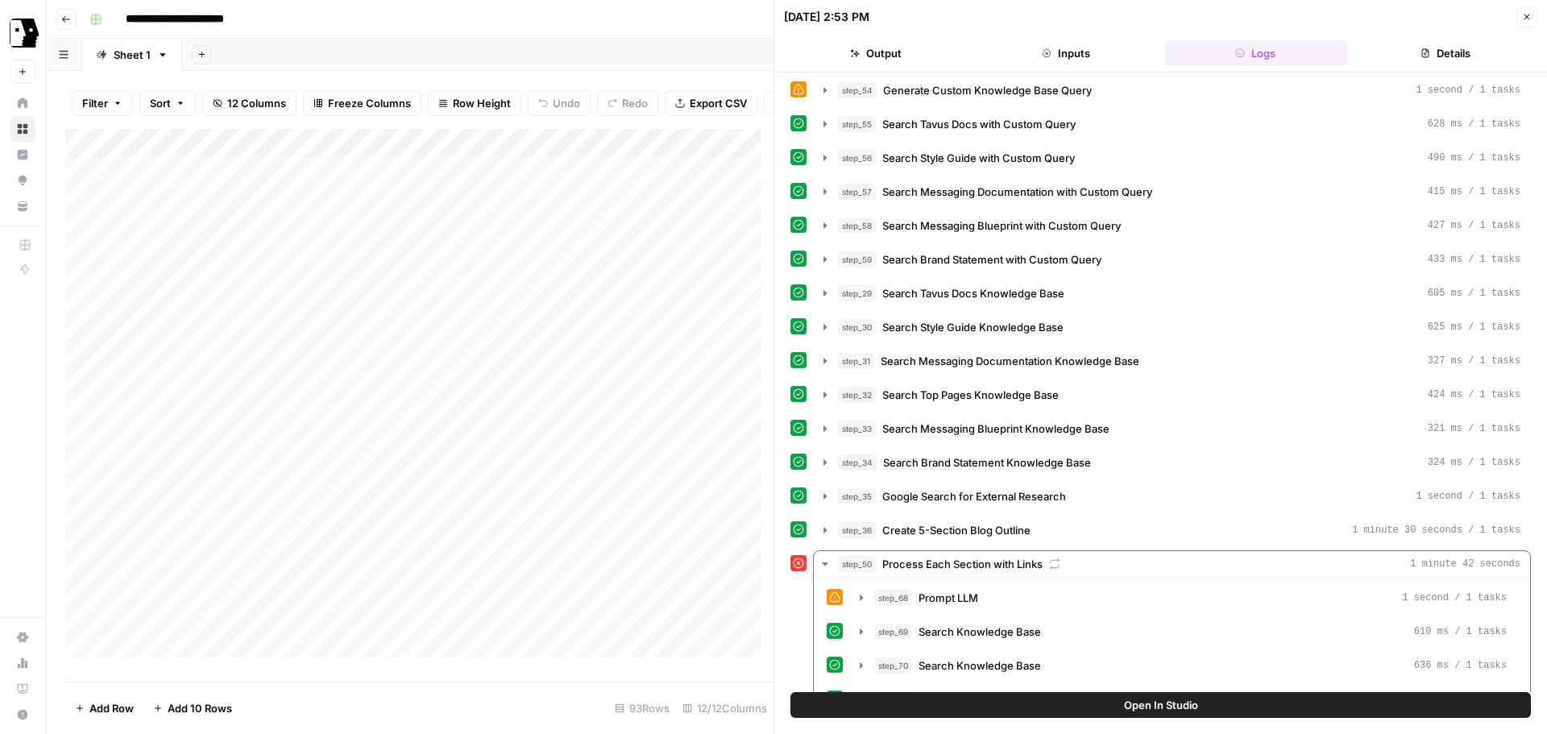
scroll to position [0, 0]
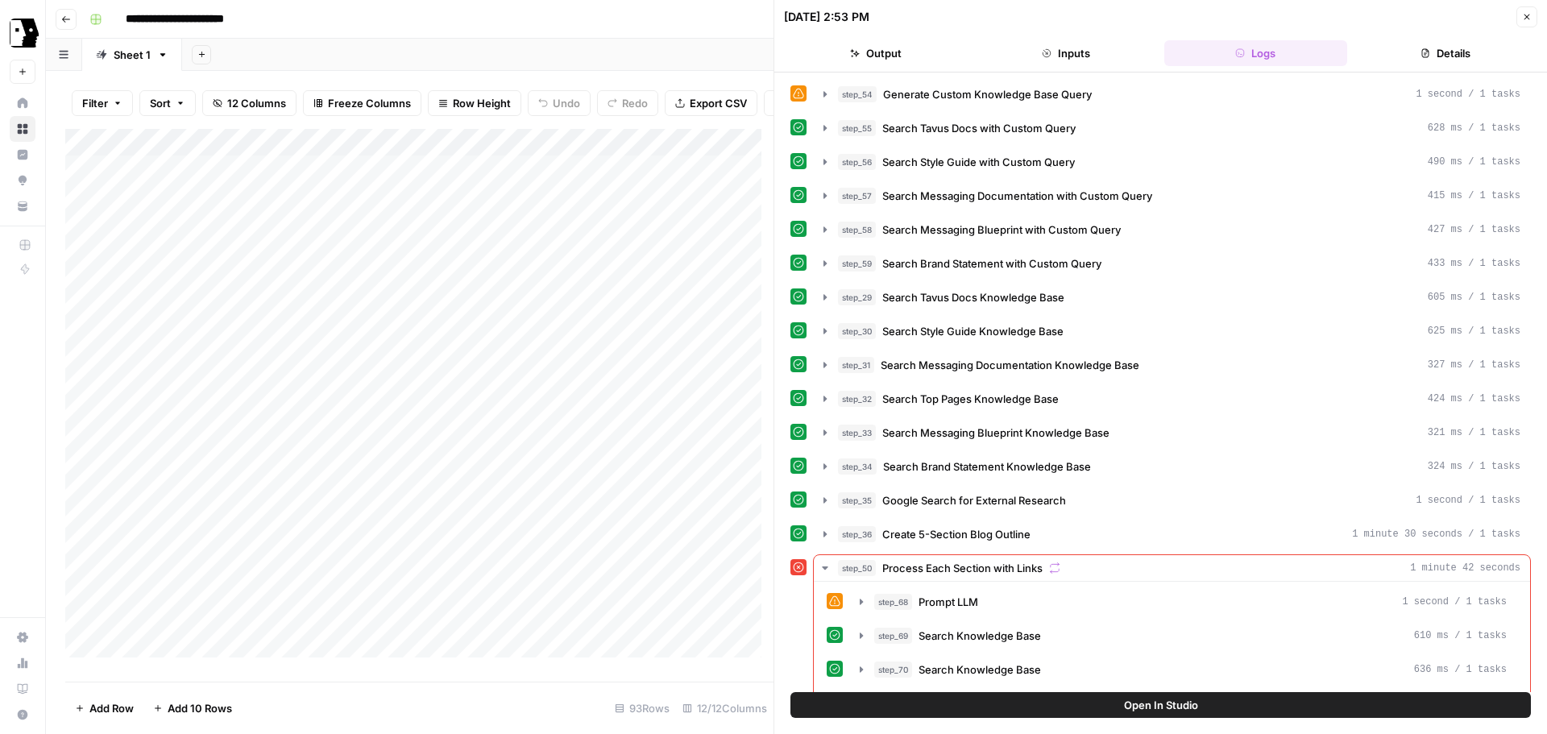
click at [1535, 18] on button "Close" at bounding box center [1527, 16] width 21 height 21
